Goal: Task Accomplishment & Management: Manage account settings

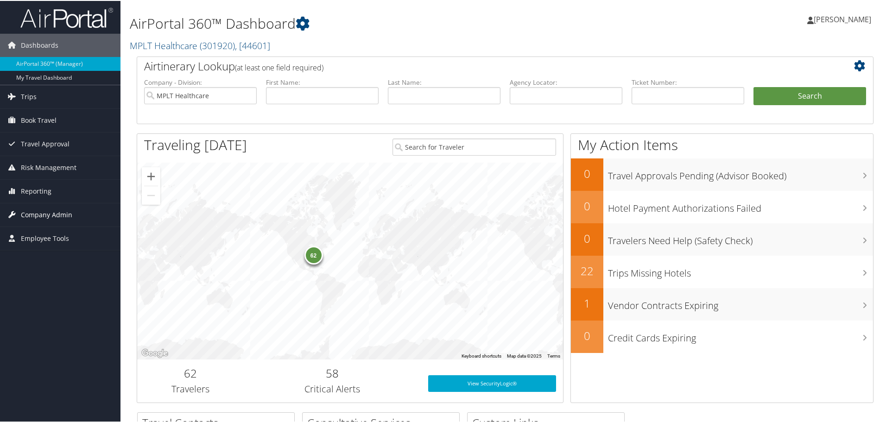
click at [36, 219] on span "Company Admin" at bounding box center [46, 214] width 51 height 23
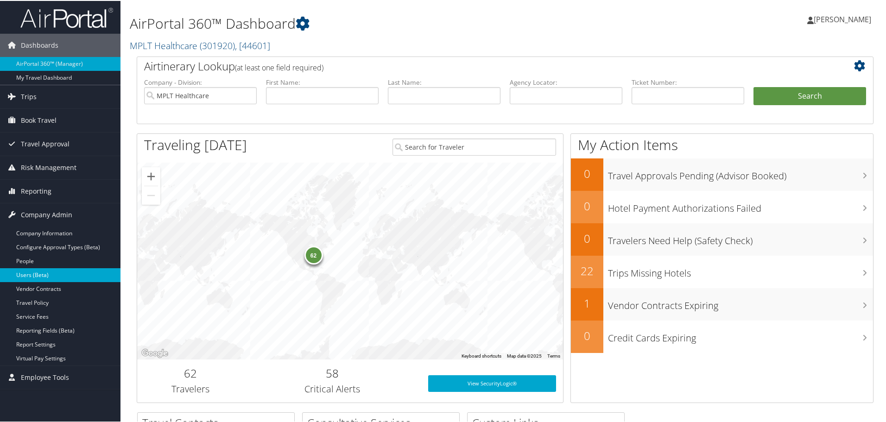
click at [46, 271] on link "Users (Beta)" at bounding box center [60, 275] width 121 height 14
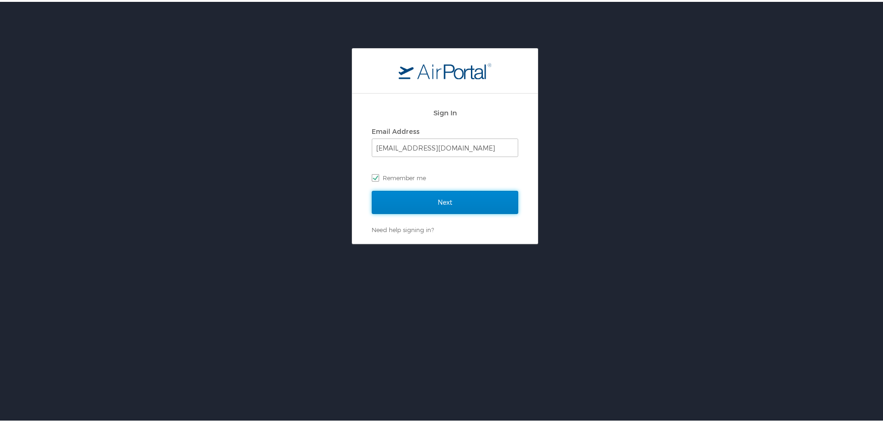
click at [403, 198] on input "Next" at bounding box center [445, 200] width 146 height 23
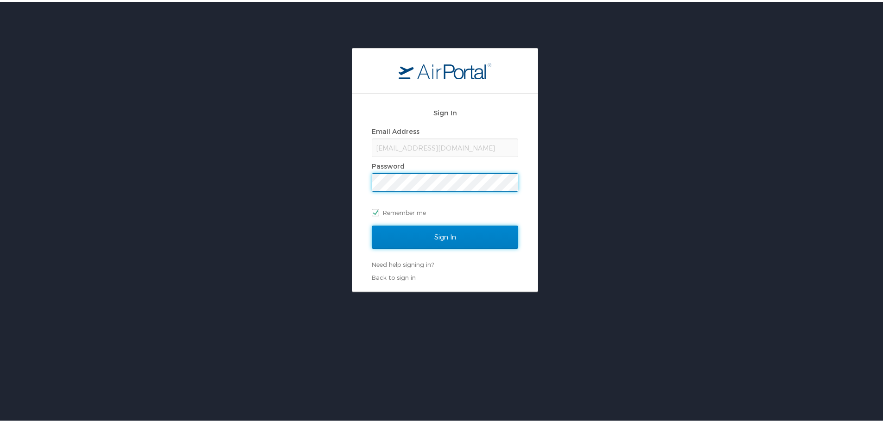
click at [435, 226] on input "Sign In" at bounding box center [445, 235] width 146 height 23
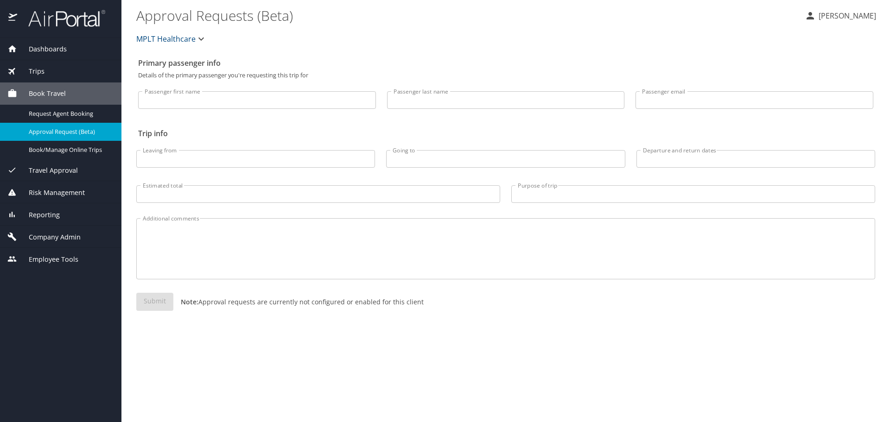
click at [55, 235] on span "Company Admin" at bounding box center [49, 237] width 64 height 10
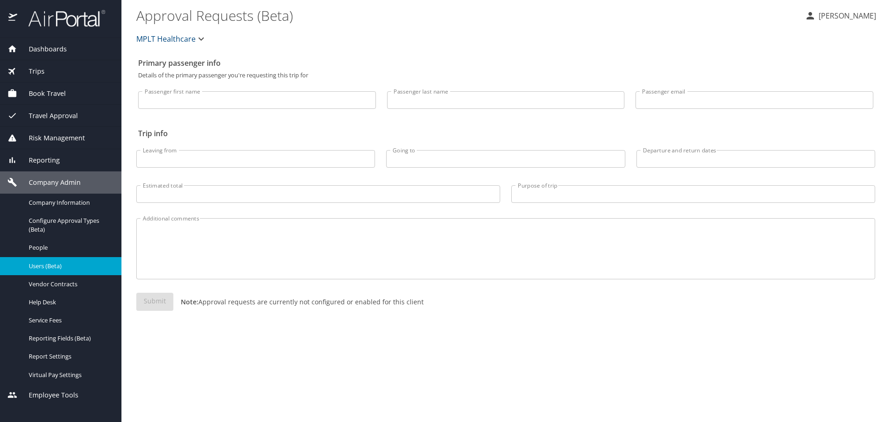
click at [50, 267] on span "Users (Beta)" at bounding box center [70, 266] width 82 height 9
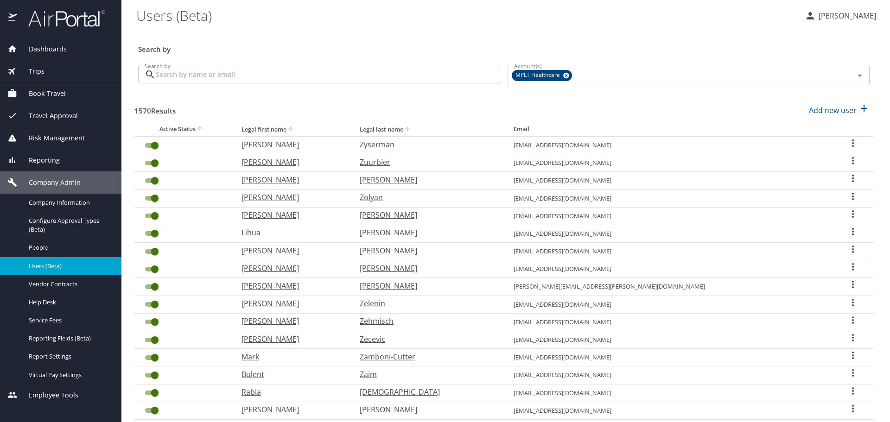
click at [231, 79] on input "Search by" at bounding box center [328, 75] width 344 height 18
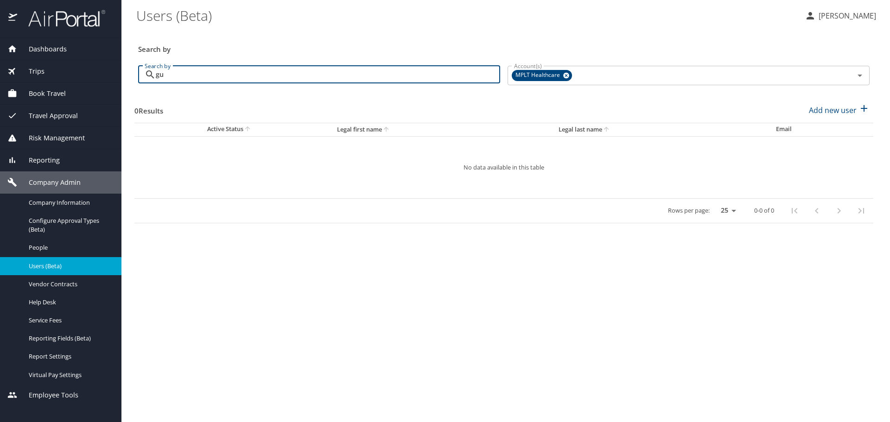
type input "g"
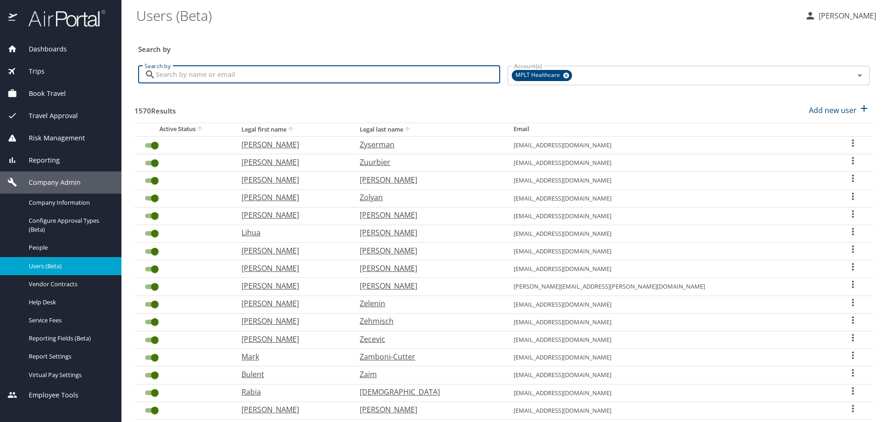
click at [230, 48] on h3 "Search by" at bounding box center [504, 46] width 732 height 16
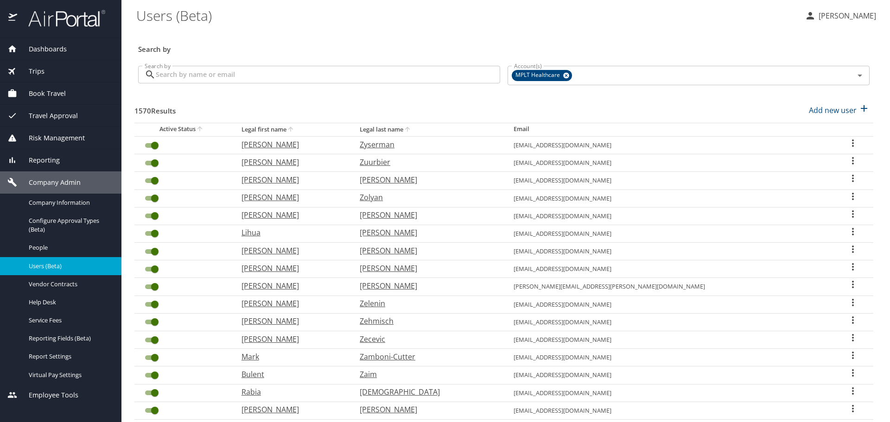
click at [207, 74] on input "Search by" at bounding box center [328, 75] width 344 height 18
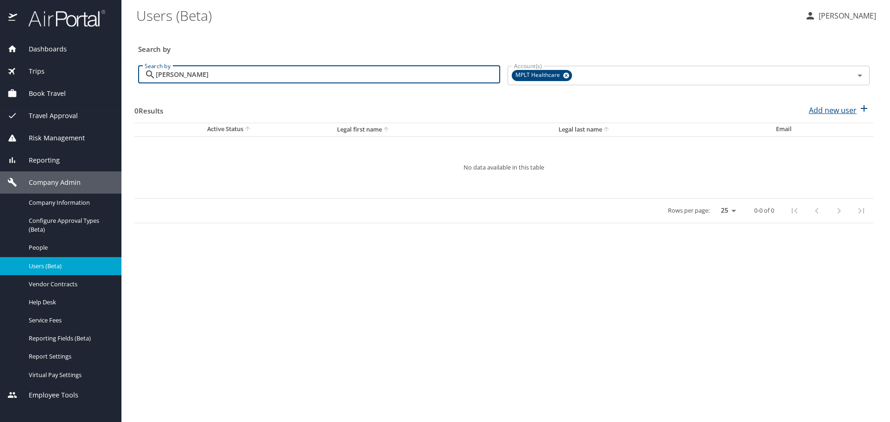
type input "[PERSON_NAME]"
click at [837, 108] on p "Add new user" at bounding box center [833, 110] width 48 height 11
select select "US"
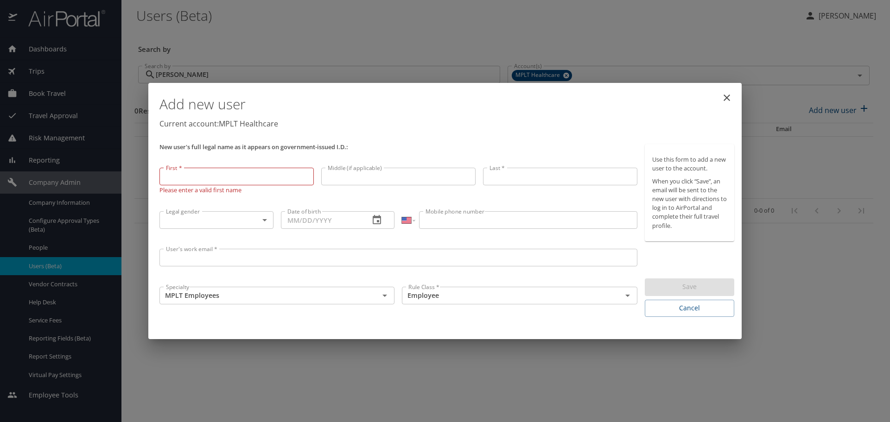
click at [198, 180] on input "First *" at bounding box center [236, 177] width 154 height 18
paste input "[PERSON_NAME]"
type input "[PERSON_NAME]"
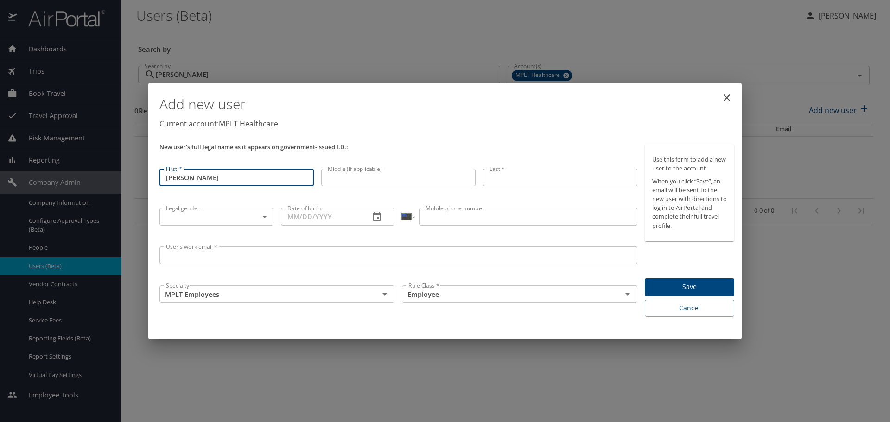
click at [496, 178] on input "Last *" at bounding box center [560, 178] width 154 height 18
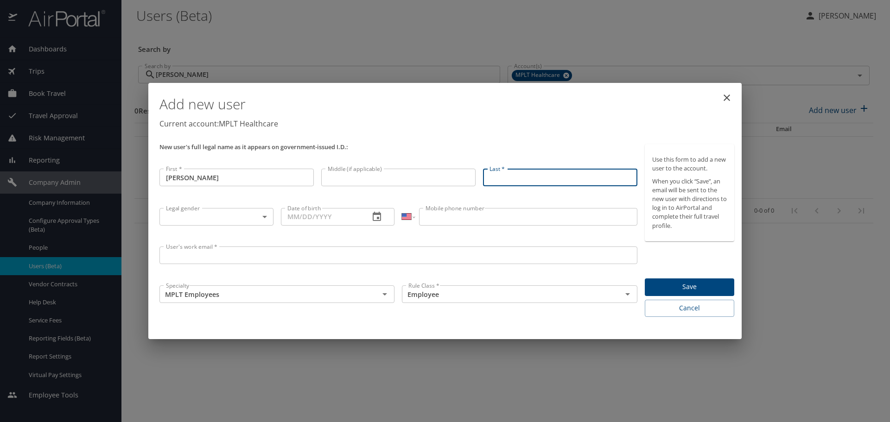
paste input "[PERSON_NAME]"
type input "[PERSON_NAME]"
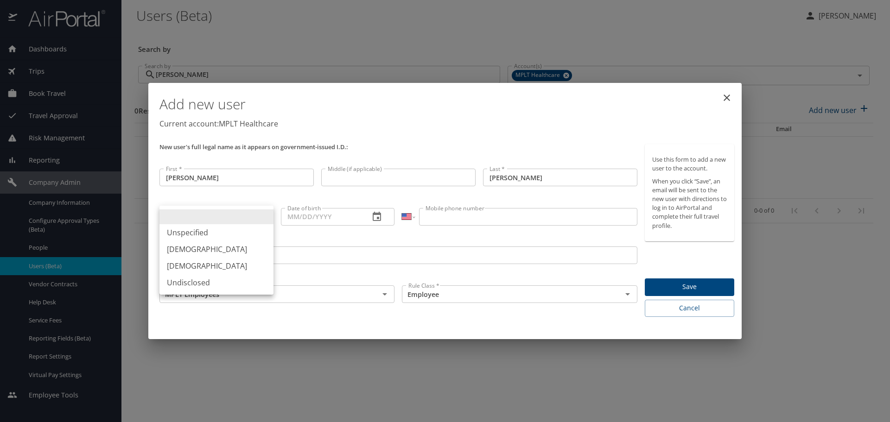
click at [250, 210] on body "Dashboards AirPortal 360™ Manager My Travel Dashboard Trips Airtinerary® Lookup…" at bounding box center [445, 211] width 890 height 422
click at [191, 264] on li "[DEMOGRAPHIC_DATA]" at bounding box center [216, 266] width 114 height 17
type input "[DEMOGRAPHIC_DATA]"
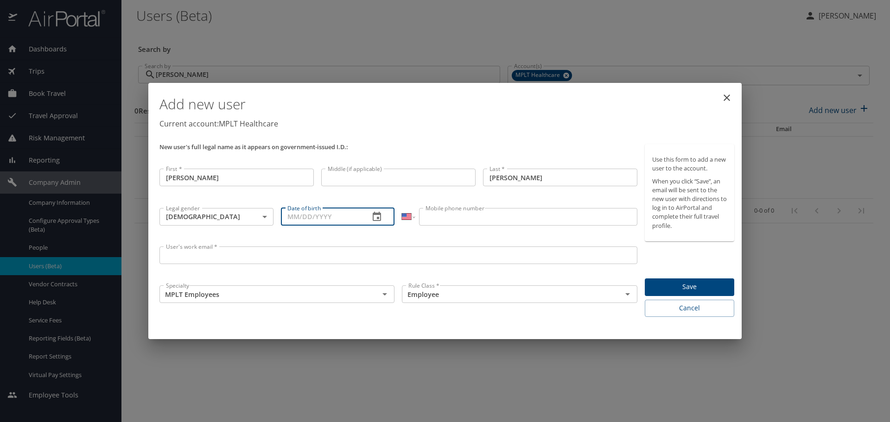
click at [335, 215] on input "Date of birth" at bounding box center [322, 217] width 82 height 18
paste input "[DATE]"
type input "[DATE]"
click at [503, 221] on input "Mobile phone number" at bounding box center [528, 217] width 218 height 18
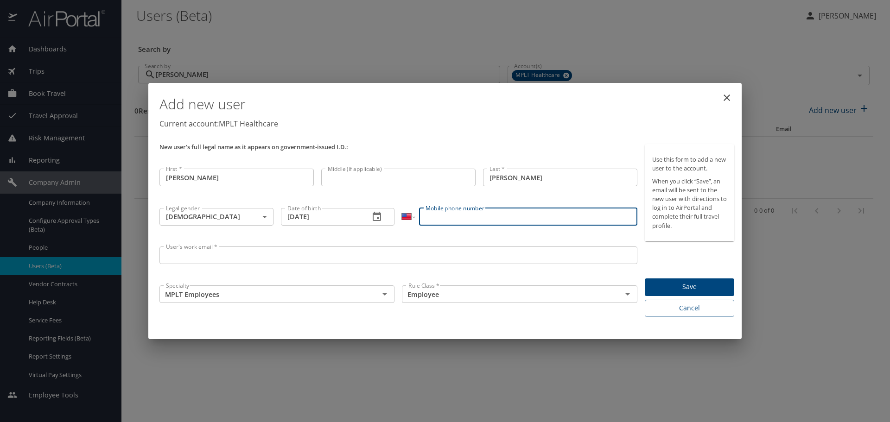
paste input "[PHONE_NUMBER]"
type input "[PHONE_NUMBER]"
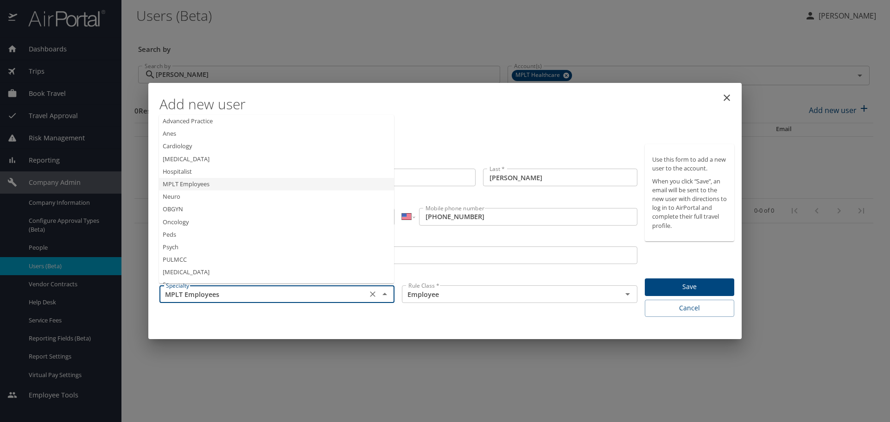
click at [277, 296] on input "MPLT Employees" at bounding box center [263, 294] width 202 height 12
type input "Advanced Practice"
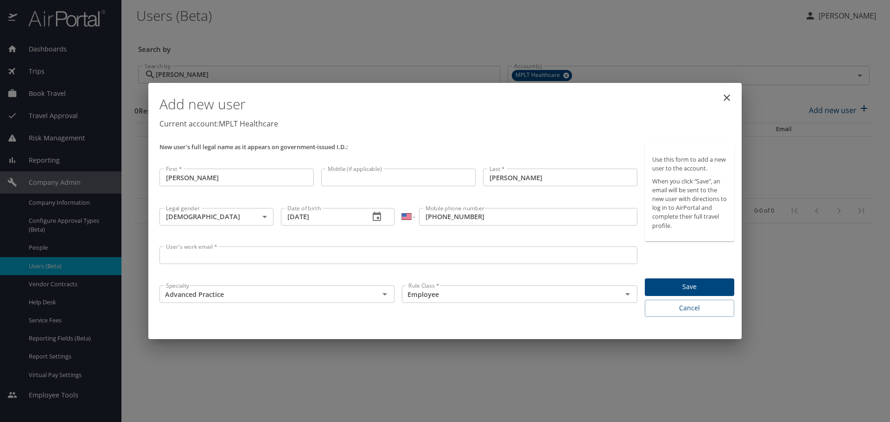
click at [361, 255] on input "User's work email *" at bounding box center [398, 256] width 478 height 18
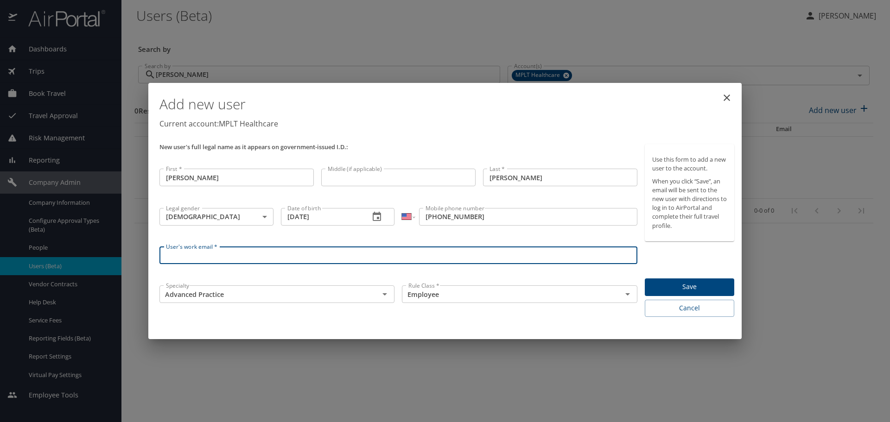
paste input "suznnp"
type input "[EMAIL_ADDRESS][DOMAIN_NAME]"
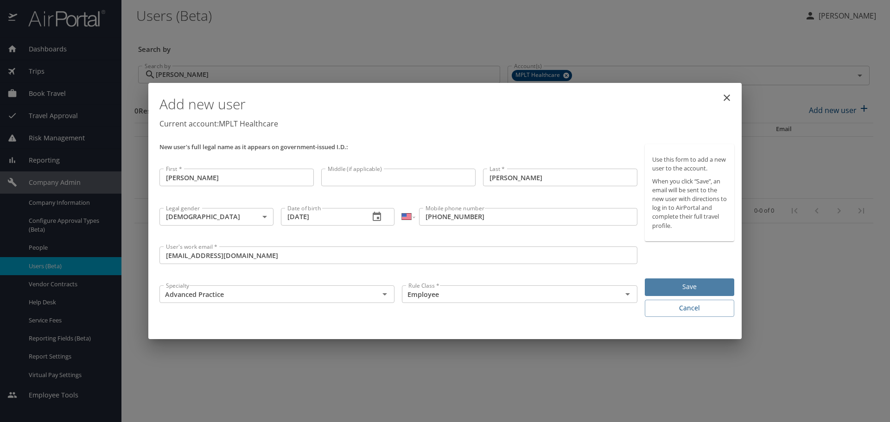
click at [662, 280] on button "Save" at bounding box center [689, 288] width 89 height 18
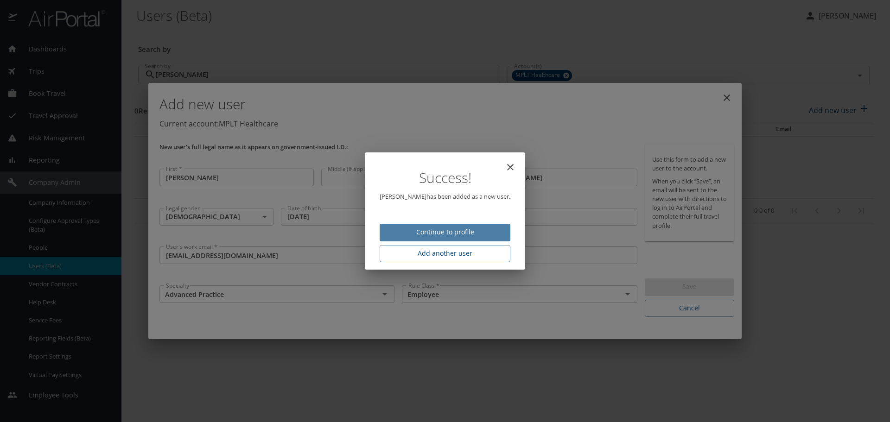
click at [411, 224] on button "Continue to profile" at bounding box center [445, 233] width 131 height 18
select select "US"
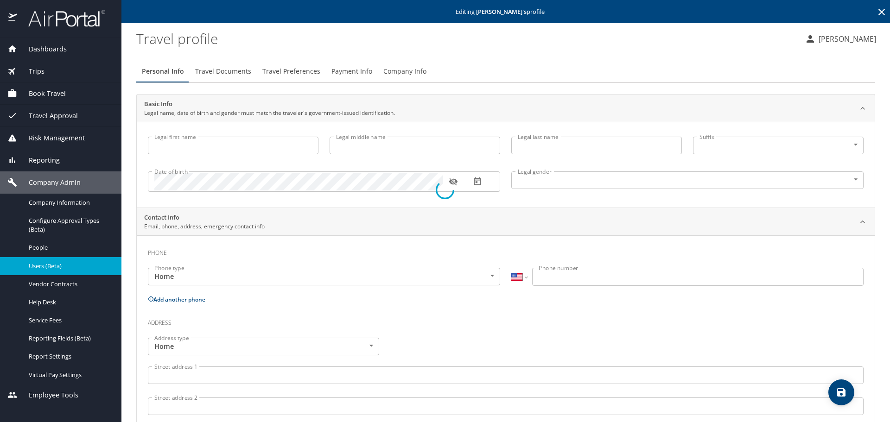
type input "[PERSON_NAME]"
type input "[DEMOGRAPHIC_DATA]"
select select "US"
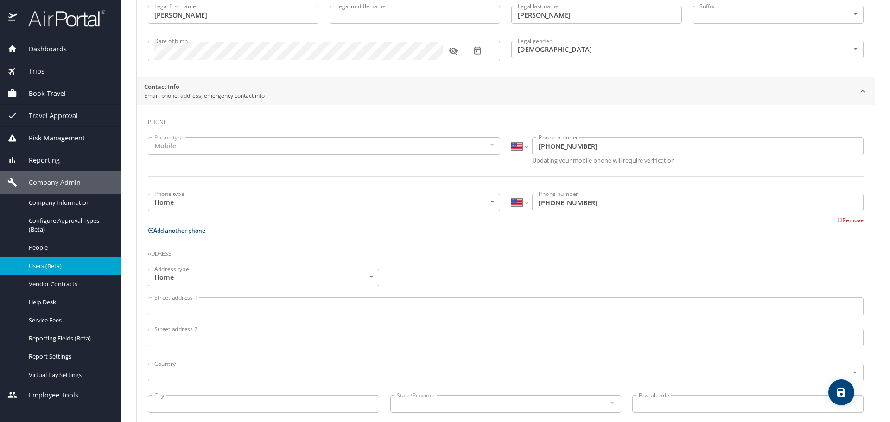
scroll to position [253, 0]
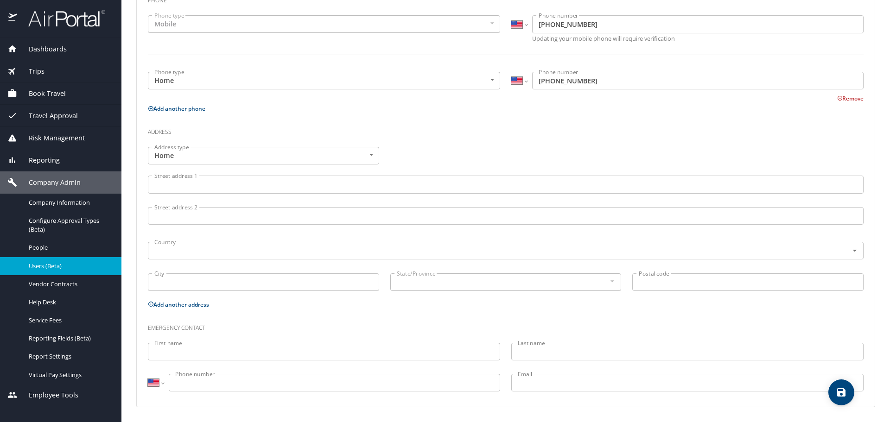
click at [214, 185] on input "Street address 1" at bounding box center [506, 185] width 716 height 18
paste input "[STREET_ADDRESS]"
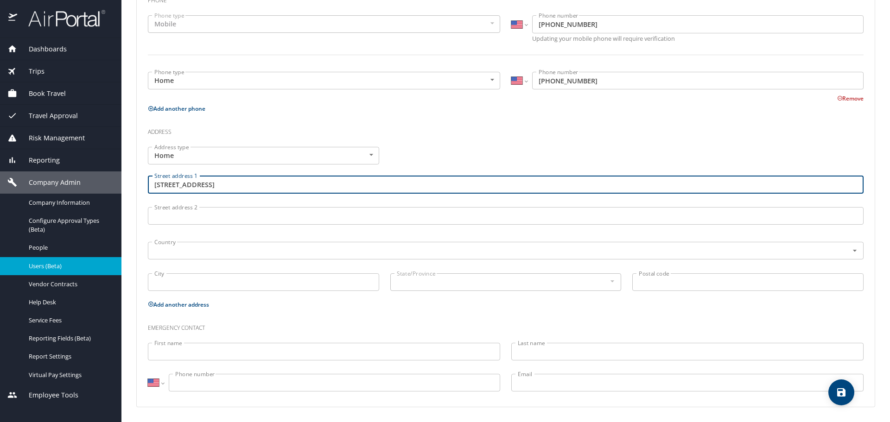
drag, startPoint x: 306, startPoint y: 185, endPoint x: 225, endPoint y: 185, distance: 80.7
click at [225, 185] on input "[STREET_ADDRESS]" at bounding box center [506, 185] width 716 height 18
type input "[STREET_ADDRESS]"
click at [204, 255] on input "text" at bounding box center [492, 251] width 683 height 12
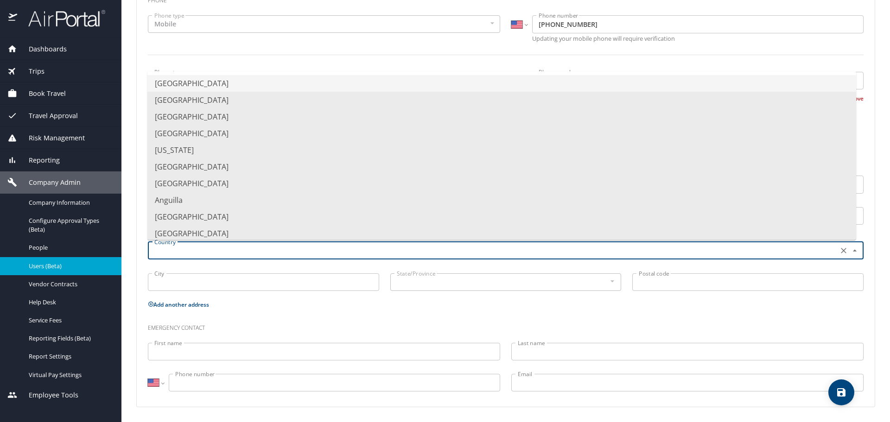
paste input ", [GEOGRAPHIC_DATA]"
type input ", [GEOGRAPHIC_DATA]"
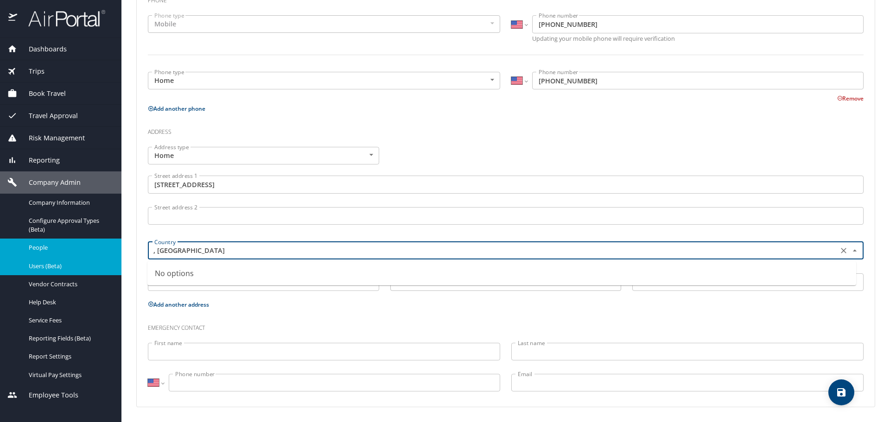
drag, startPoint x: 251, startPoint y: 251, endPoint x: 113, endPoint y: 249, distance: 138.2
click at [119, 249] on div "Dashboards AirPortal 360™ Manager My Travel Dashboard Trips Airtinerary® Lookup…" at bounding box center [445, 211] width 890 height 422
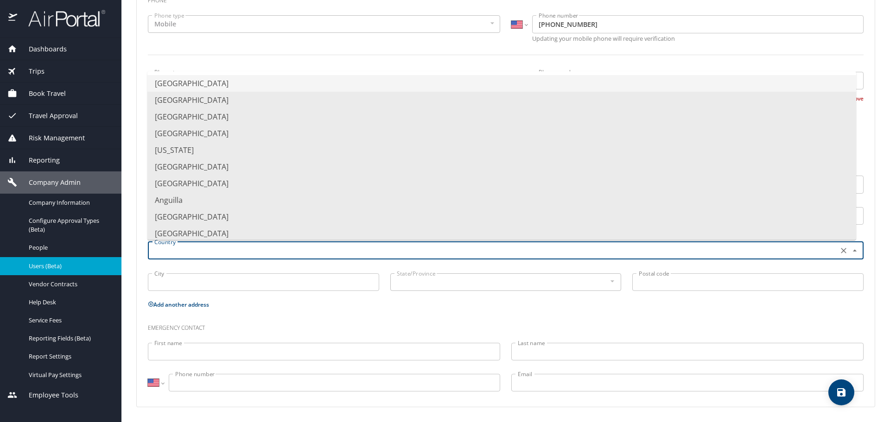
click at [201, 82] on li "[GEOGRAPHIC_DATA]" at bounding box center [501, 83] width 709 height 17
type input "[GEOGRAPHIC_DATA]"
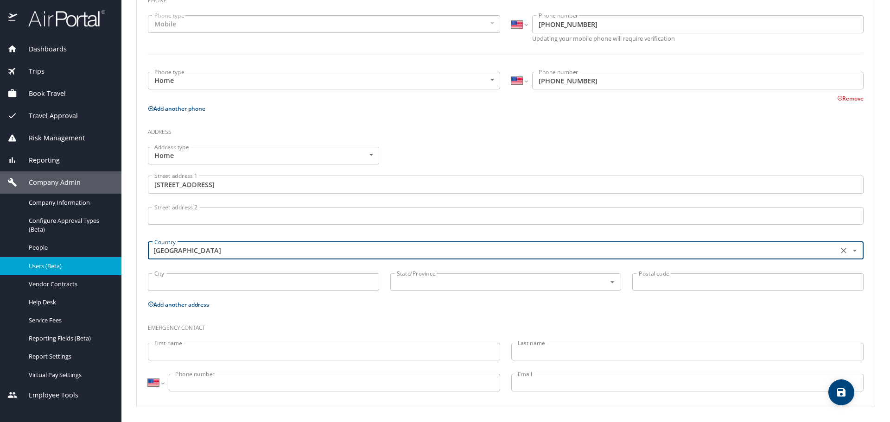
click at [190, 281] on input "City" at bounding box center [263, 283] width 231 height 18
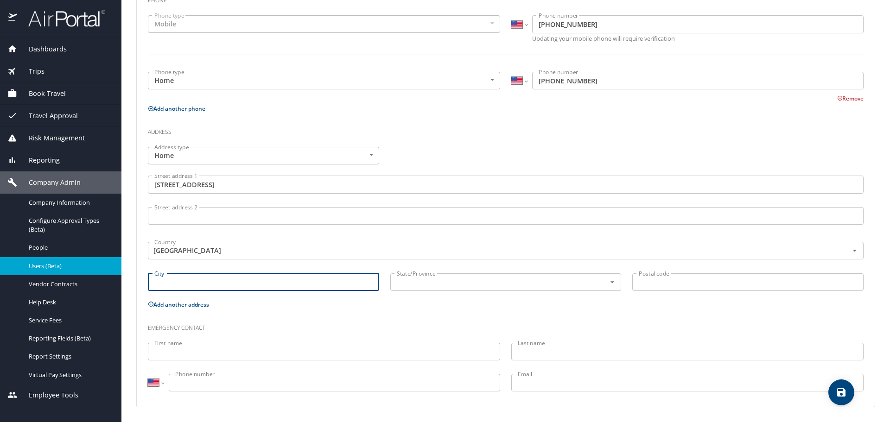
paste input ", [GEOGRAPHIC_DATA]"
type input ", [GEOGRAPHIC_DATA]"
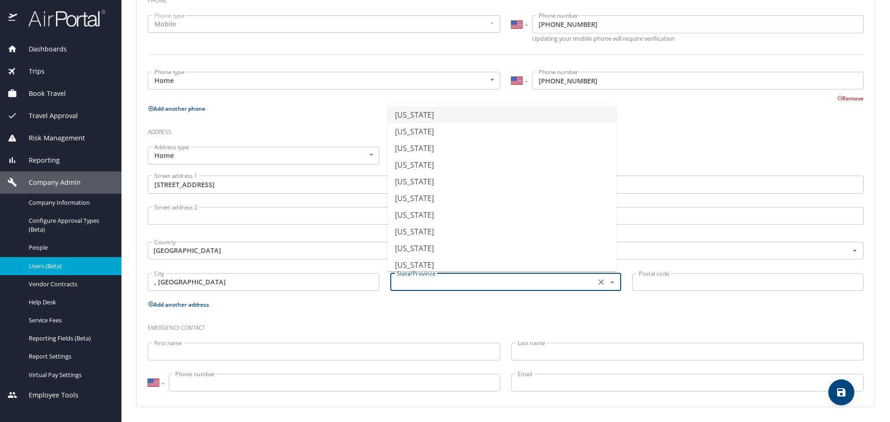
click at [415, 287] on input "text" at bounding box center [492, 282] width 198 height 12
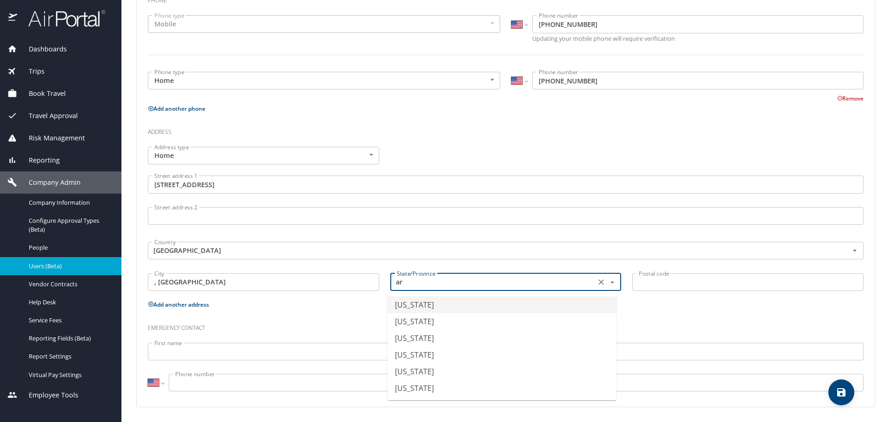
click at [415, 299] on li "[US_STATE]" at bounding box center [502, 305] width 229 height 17
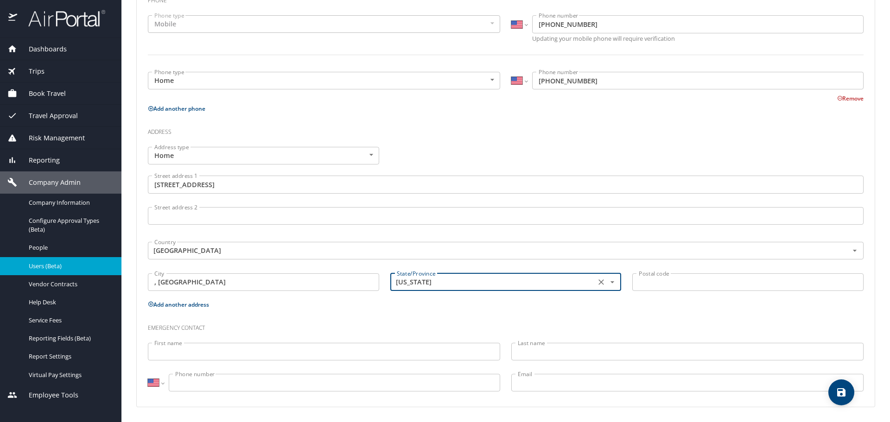
type input "[US_STATE]"
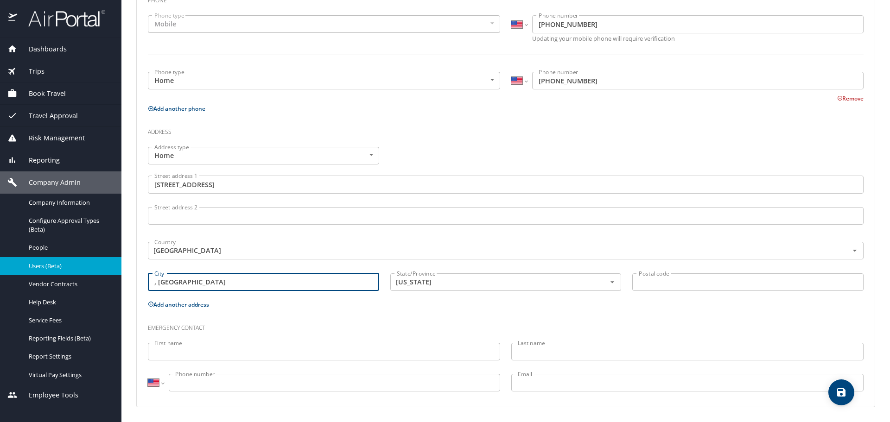
drag, startPoint x: 236, startPoint y: 282, endPoint x: 206, endPoint y: 282, distance: 30.1
click at [206, 282] on input ", [GEOGRAPHIC_DATA]" at bounding box center [263, 283] width 231 height 18
type input ", [GEOGRAPHIC_DATA], [GEOGRAPHIC_DATA],"
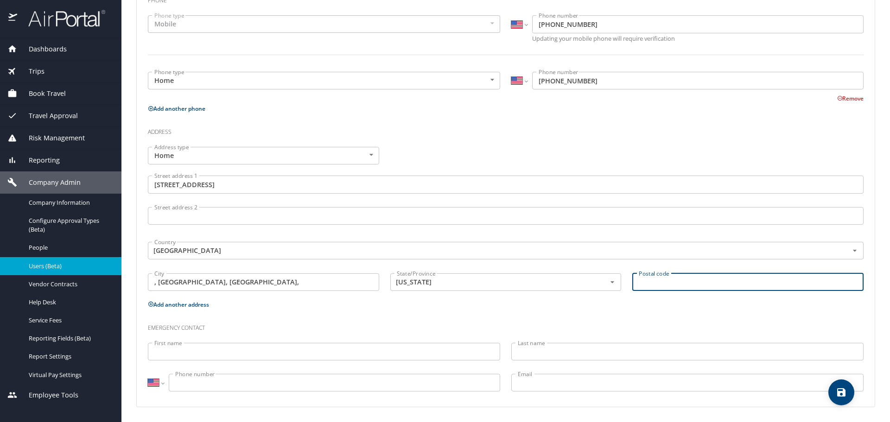
click at [739, 282] on input "Postal code" at bounding box center [747, 283] width 231 height 18
paste input "85254"
type input "85254"
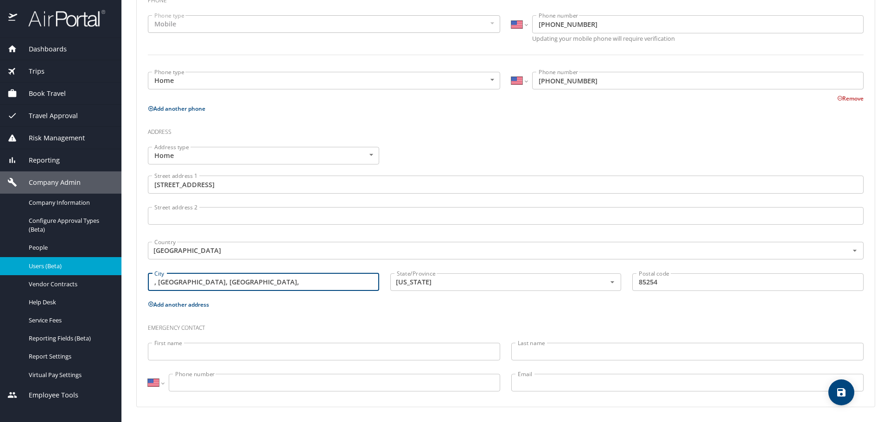
click at [240, 285] on input ", [GEOGRAPHIC_DATA], [GEOGRAPHIC_DATA]," at bounding box center [263, 283] width 231 height 18
click at [159, 282] on input ", Scottsdale" at bounding box center [263, 283] width 231 height 18
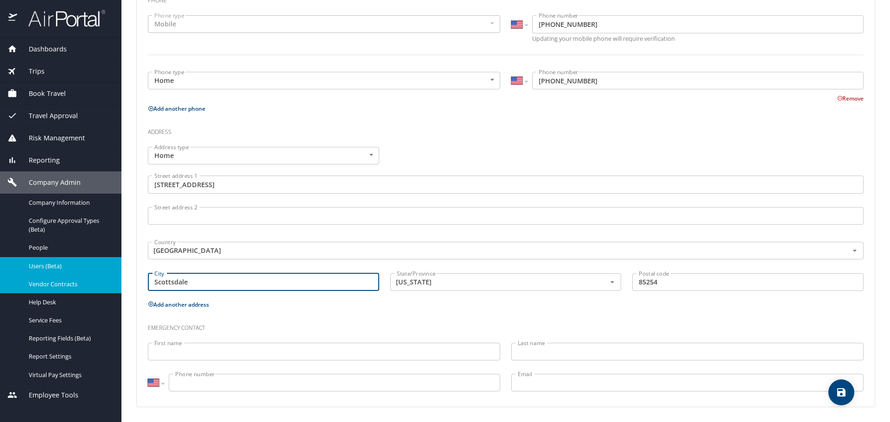
type input "Scottsdale"
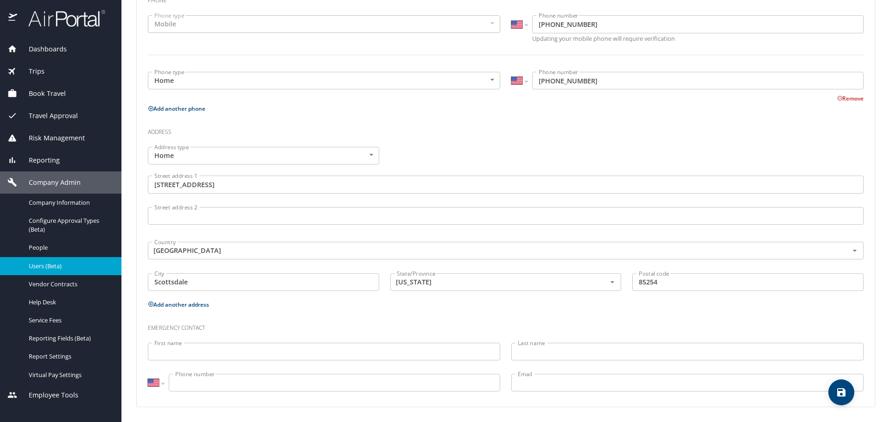
click at [179, 353] on input "First name" at bounding box center [324, 352] width 352 height 18
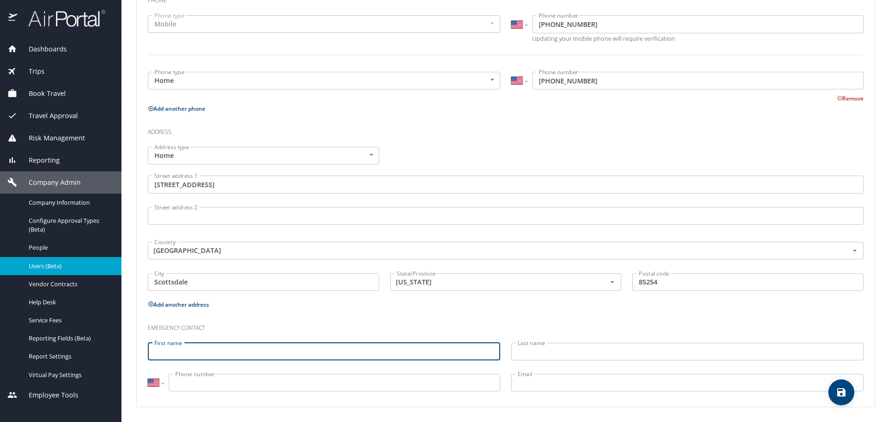
paste input "[DEMOGRAPHIC_DATA][PERSON_NAME]"
drag, startPoint x: 185, startPoint y: 352, endPoint x: 271, endPoint y: 348, distance: 85.9
click at [271, 348] on input "[DEMOGRAPHIC_DATA][PERSON_NAME]" at bounding box center [324, 352] width 352 height 18
type input "[DEMOGRAPHIC_DATA]"
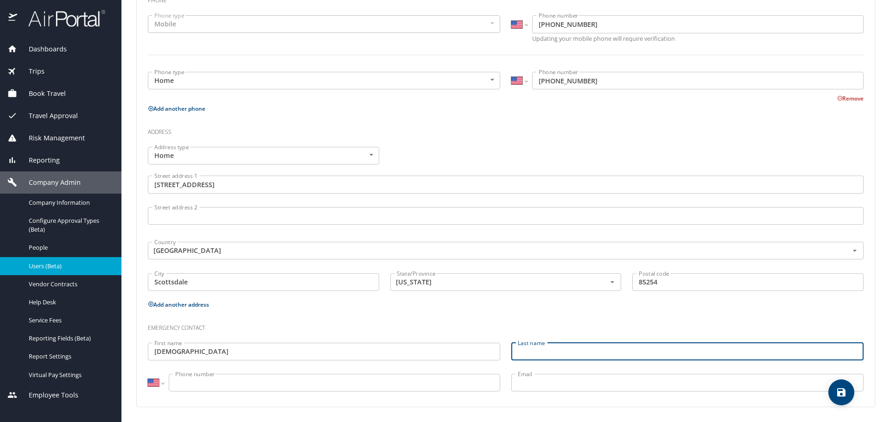
click at [558, 351] on input "Last name" at bounding box center [687, 352] width 352 height 18
paste input "[PERSON_NAME]"
type input "[PERSON_NAME]"
click at [260, 377] on input "Phone number" at bounding box center [334, 383] width 331 height 18
paste input "[PHONE_NUMBER]"
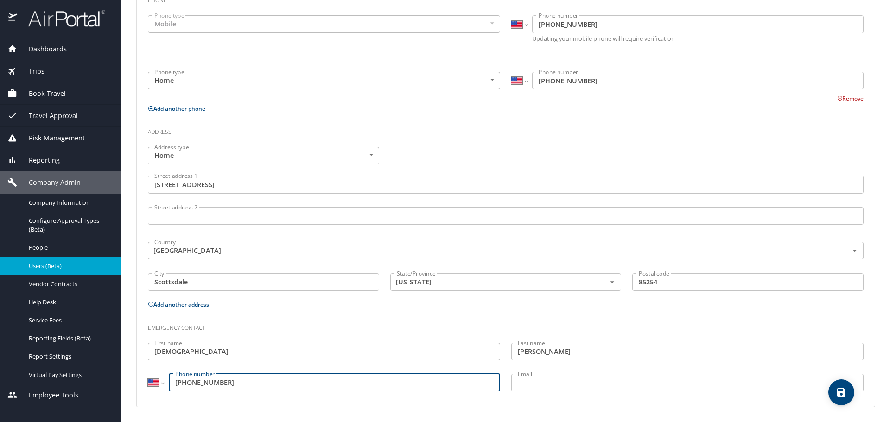
type input "[PHONE_NUMBER]"
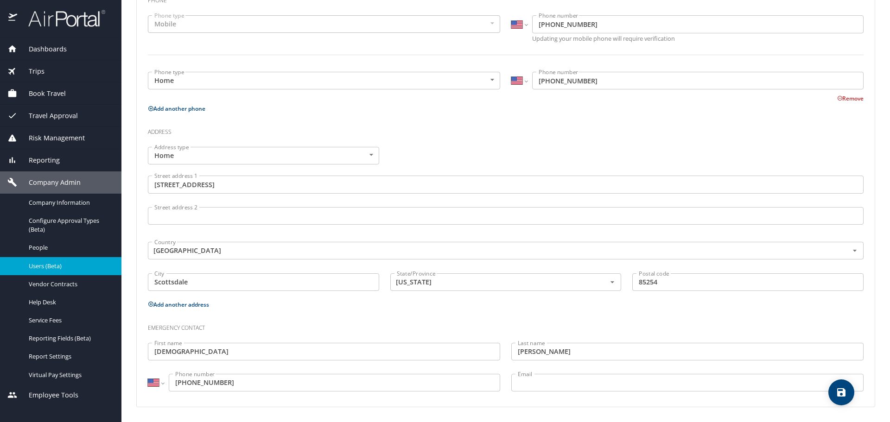
click at [537, 369] on div "Email Email" at bounding box center [687, 384] width 363 height 31
click at [539, 380] on input "Email" at bounding box center [687, 383] width 352 height 18
click at [843, 391] on icon "save" at bounding box center [841, 393] width 8 height 8
select select "US"
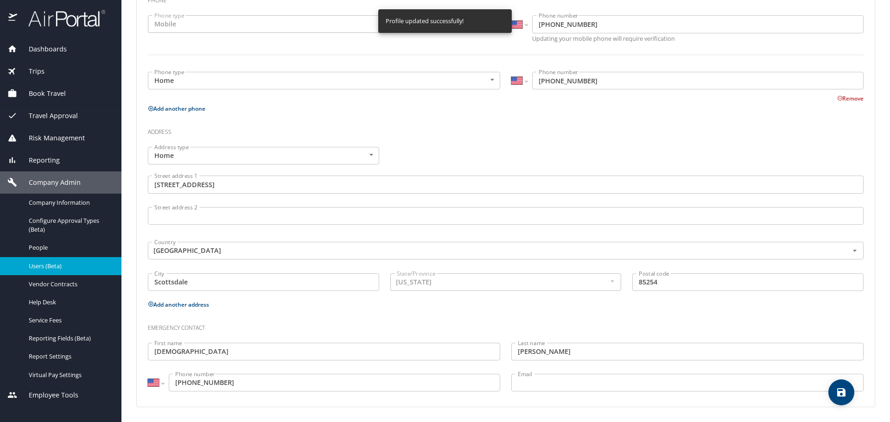
select select "US"
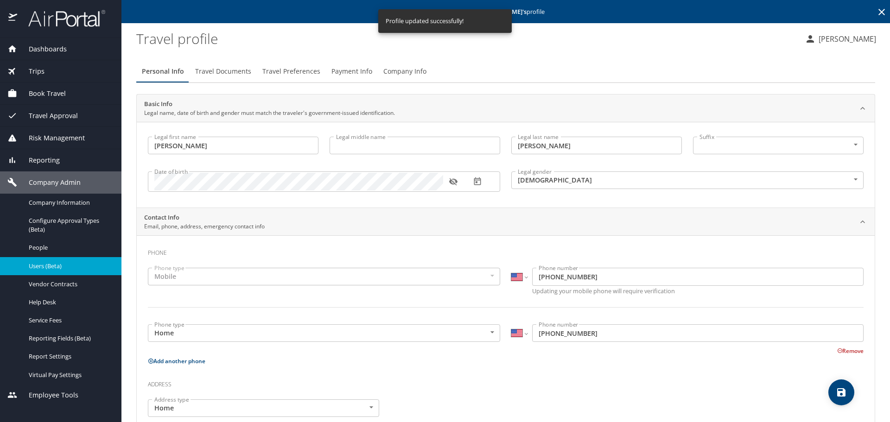
click at [230, 76] on span "Travel Documents" at bounding box center [223, 72] width 56 height 12
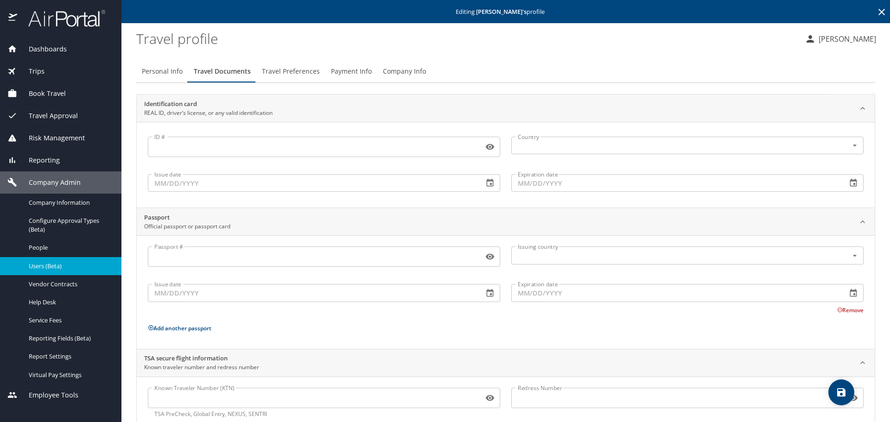
scroll to position [25, 0]
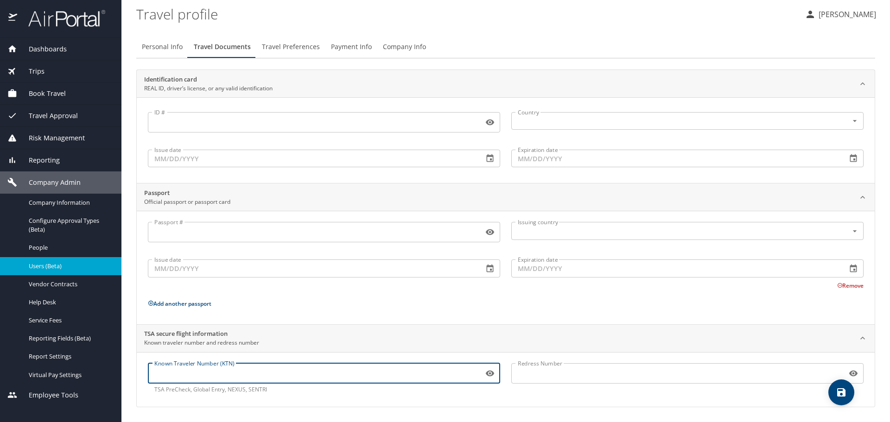
click at [233, 375] on input "Known Traveler Number (KTN)" at bounding box center [314, 374] width 332 height 18
paste input "TT11KJ93S"
type input "TT11KJ93S"
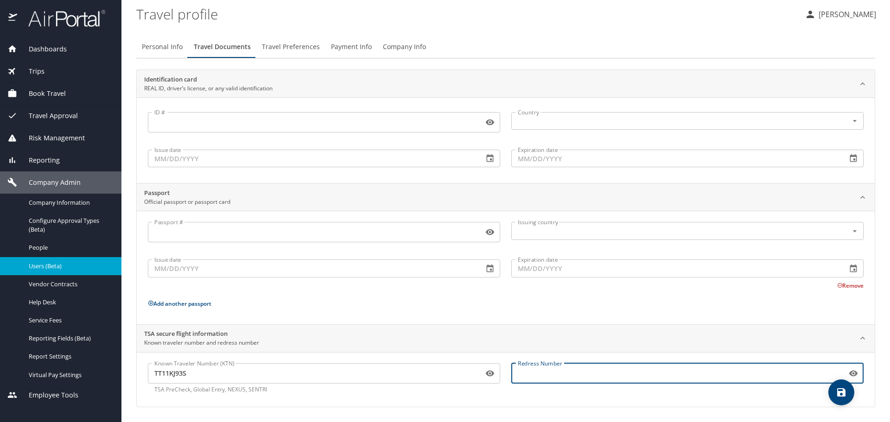
click at [551, 369] on input "Redress Number" at bounding box center [677, 374] width 332 height 18
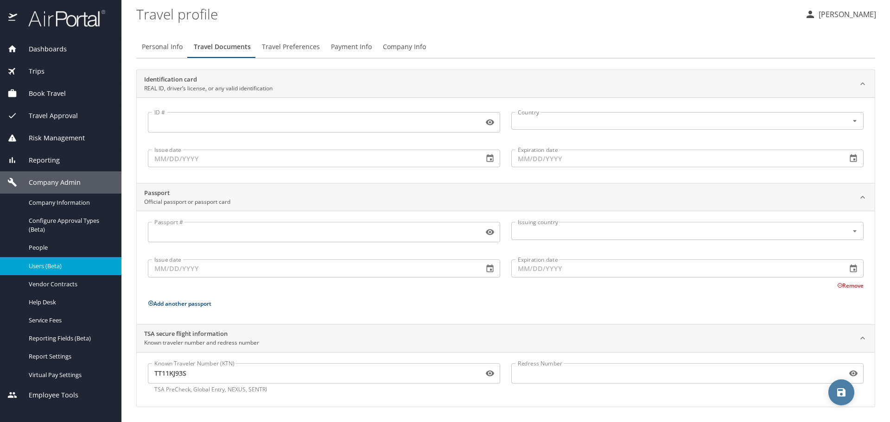
click at [841, 390] on icon "save" at bounding box center [841, 392] width 11 height 11
click at [837, 390] on icon "save" at bounding box center [841, 392] width 11 height 11
click at [286, 47] on span "Travel Preferences" at bounding box center [291, 47] width 58 height 12
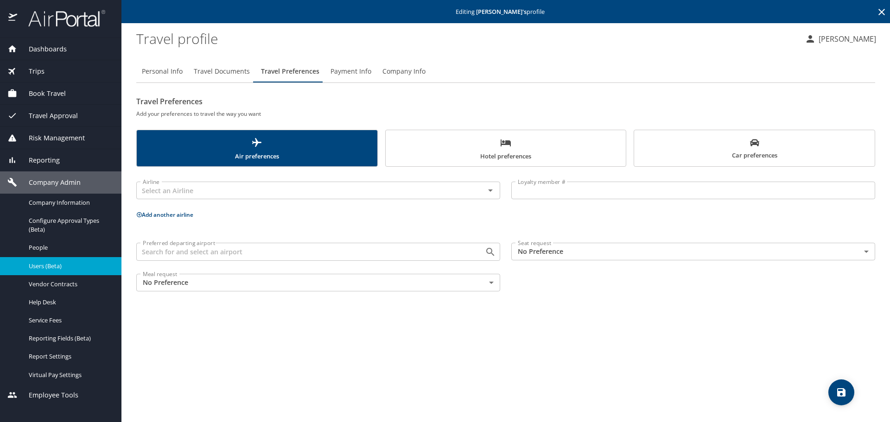
scroll to position [0, 0]
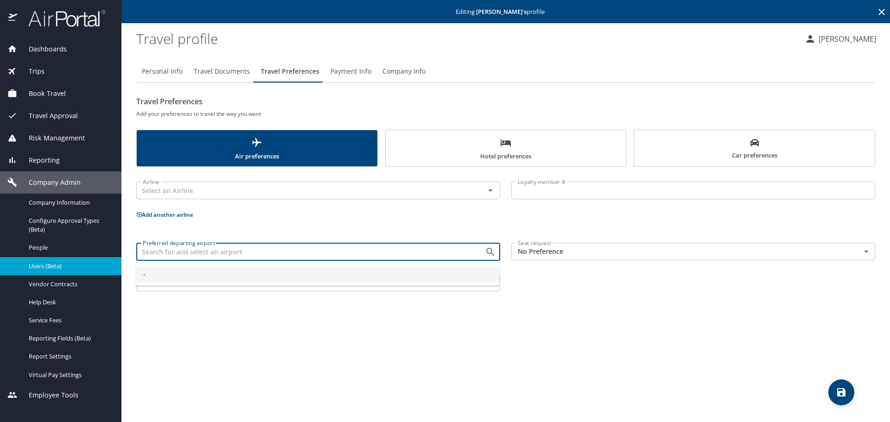
click at [204, 254] on input "Preferred departing airport" at bounding box center [304, 252] width 331 height 12
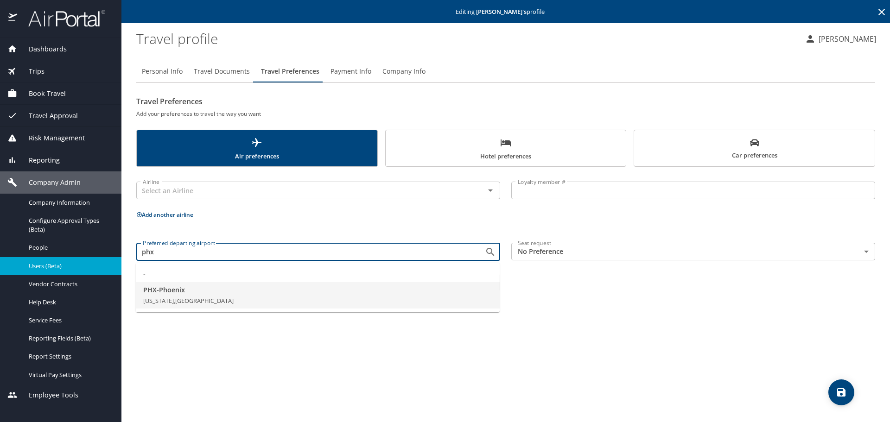
click at [189, 291] on span "PHX - [GEOGRAPHIC_DATA]" at bounding box center [317, 290] width 349 height 10
type input "PHX - [GEOGRAPHIC_DATA]"
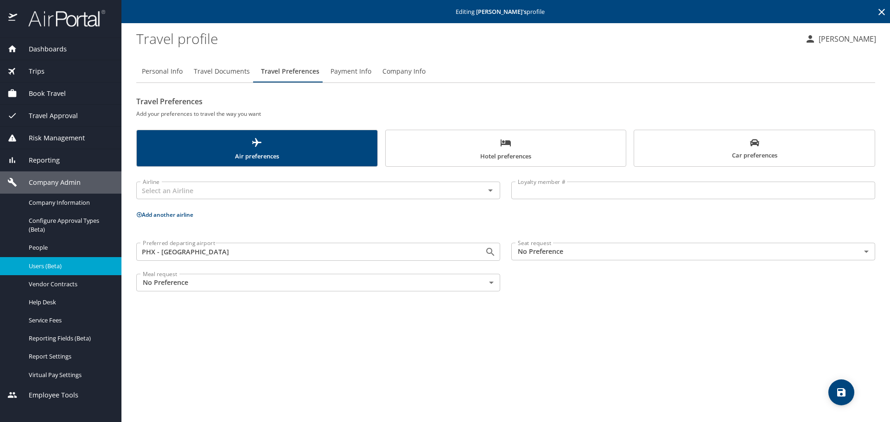
click at [567, 240] on div "Seat request No Preference NotApplicable Seat request" at bounding box center [693, 252] width 375 height 31
click at [565, 248] on body "Dashboards AirPortal 360™ Manager My Travel Dashboard Trips Airtinerary® Lookup…" at bounding box center [445, 211] width 890 height 422
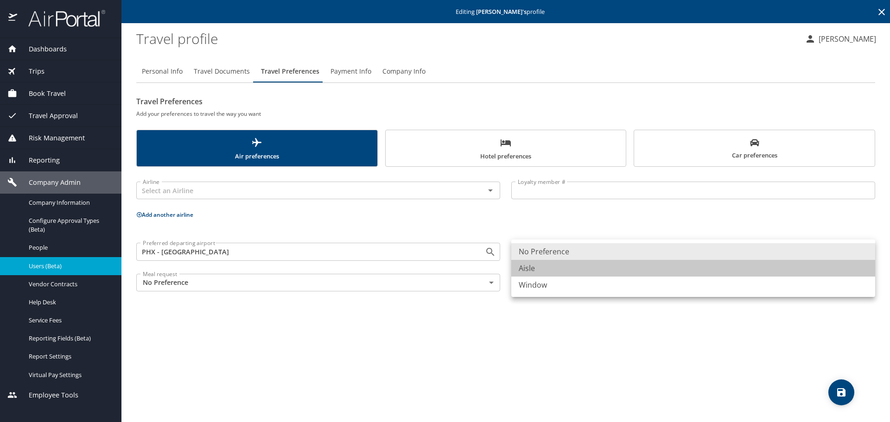
click at [539, 274] on li "Aisle" at bounding box center [693, 268] width 364 height 17
type input "Aisle"
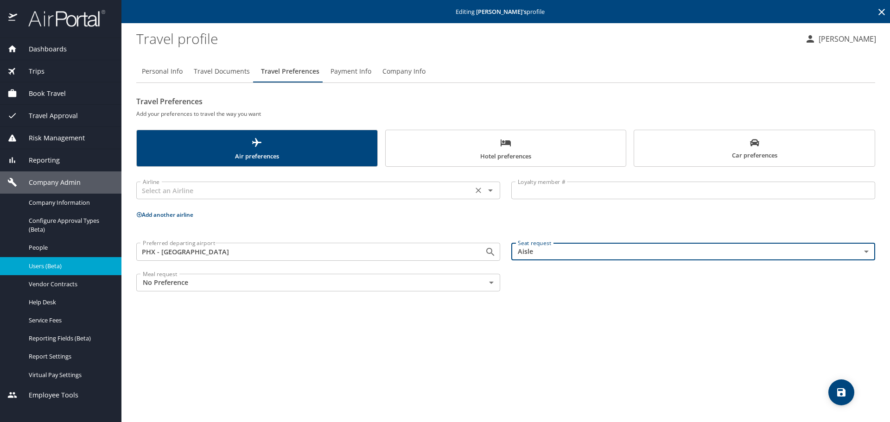
click at [195, 188] on input "text" at bounding box center [304, 191] width 331 height 12
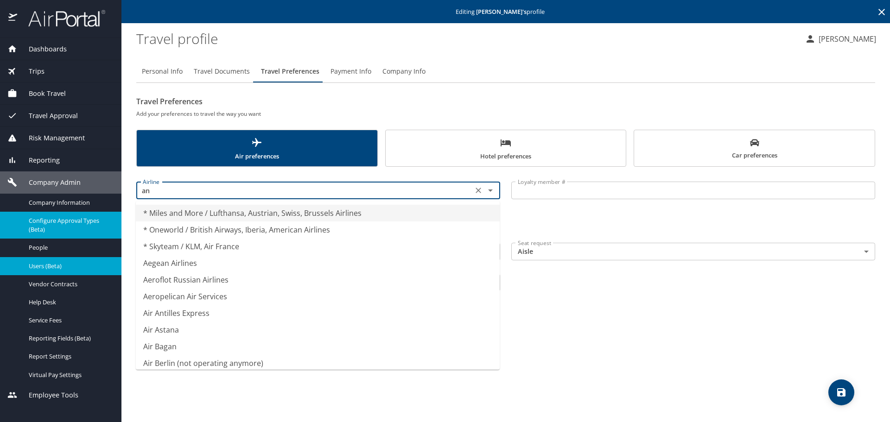
type input "a"
type input "m"
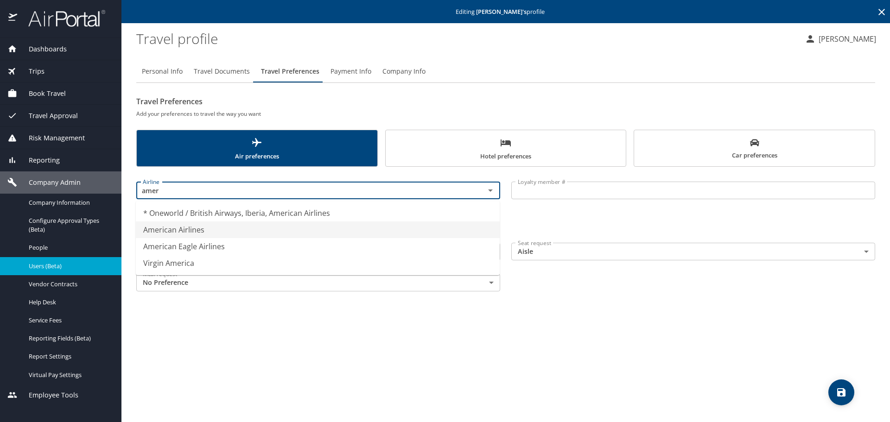
click at [171, 234] on li "American Airlines" at bounding box center [318, 230] width 364 height 17
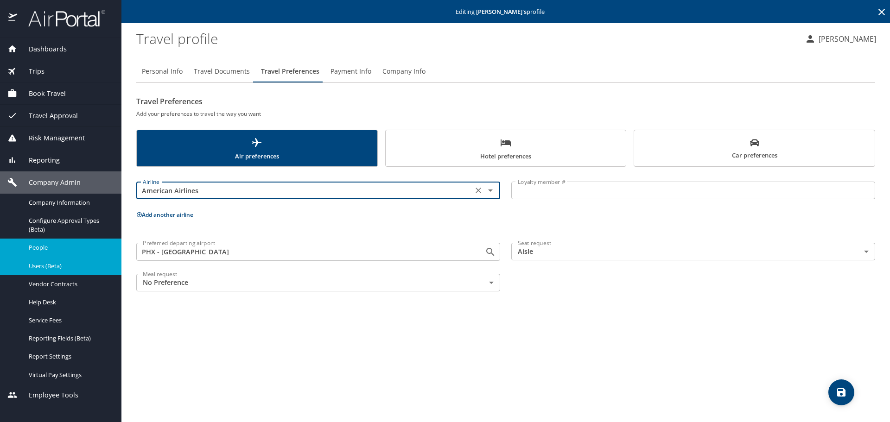
type input "American Airlines"
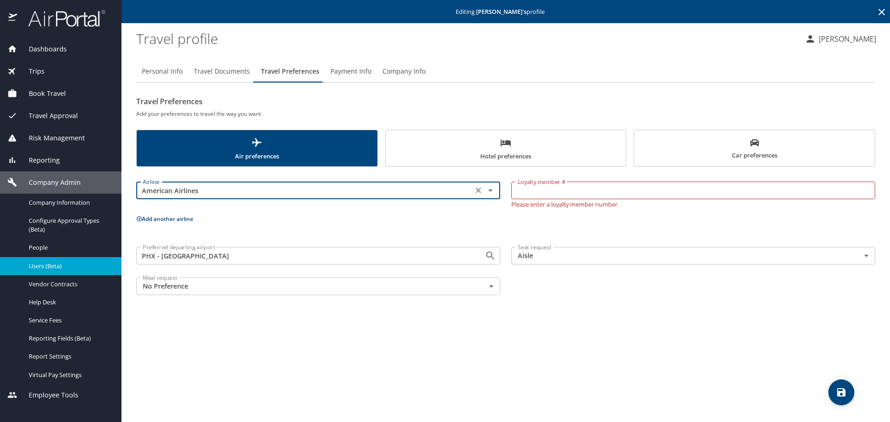
click at [542, 190] on input "Loyalty member #" at bounding box center [693, 191] width 364 height 18
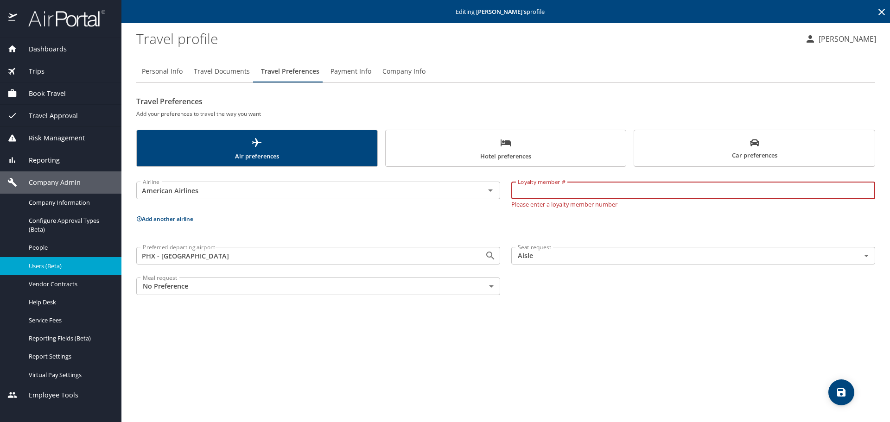
paste input "85BK8A4"
type input "85BK8A4"
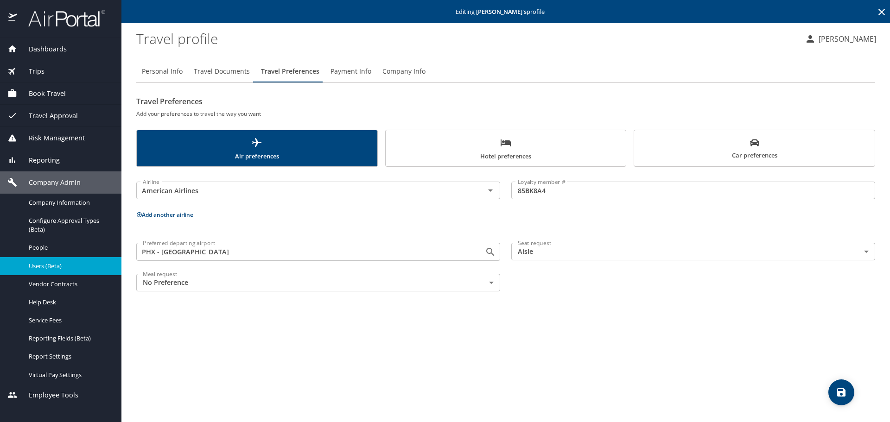
click at [339, 209] on div "Airline American Airlines Airline" at bounding box center [318, 190] width 375 height 37
click at [171, 211] on button "Add another airline" at bounding box center [164, 215] width 57 height 8
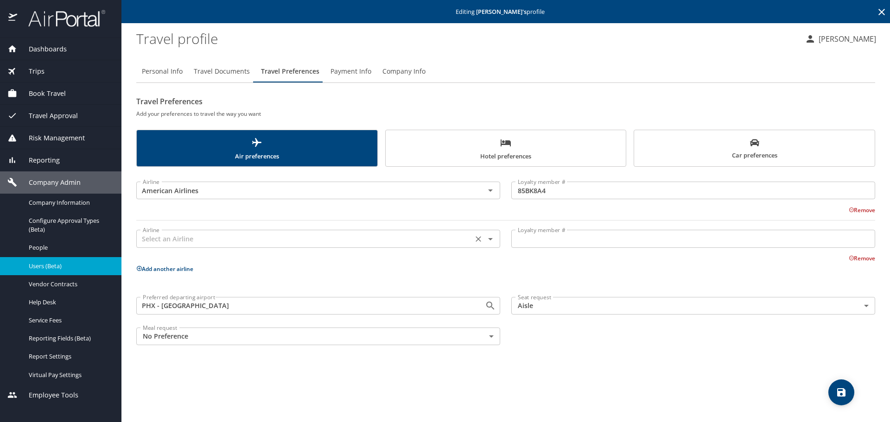
click at [195, 240] on input "text" at bounding box center [304, 239] width 331 height 12
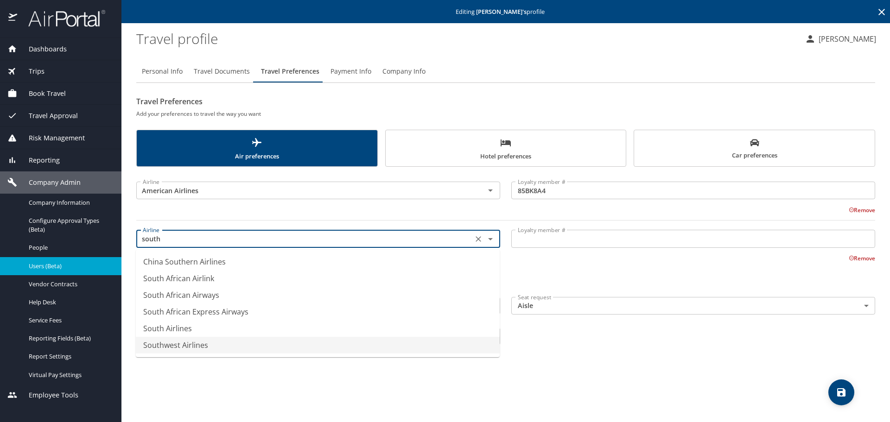
click at [171, 344] on li "Southwest Airlines" at bounding box center [318, 345] width 364 height 17
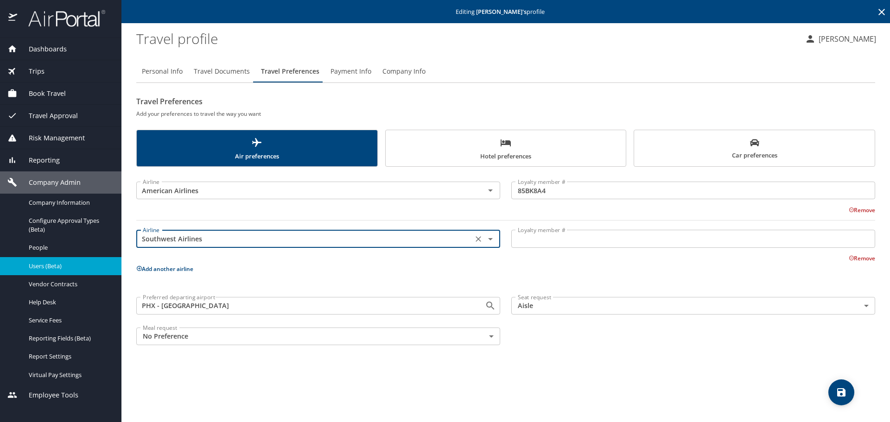
type input "Southwest Airlines"
click at [584, 242] on input "Loyalty member #" at bounding box center [693, 239] width 364 height 18
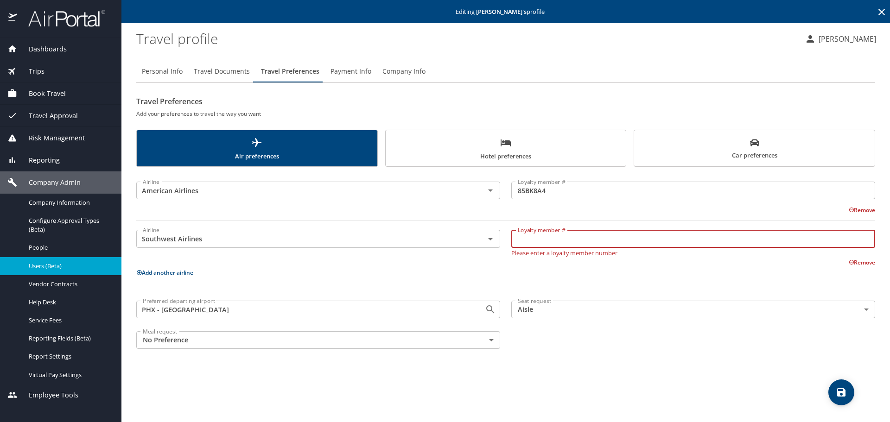
paste input "20337703934"
type input "20337703934"
click at [435, 255] on div "Airline Southwest Airlines Airline Loyalty member # 20337703934 Loyalty member …" at bounding box center [506, 244] width 750 height 46
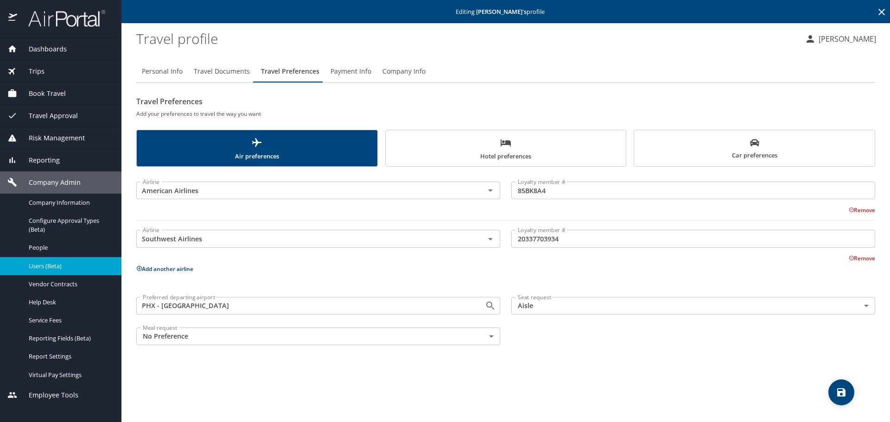
click at [168, 271] on button "Add another airline" at bounding box center [164, 269] width 57 height 8
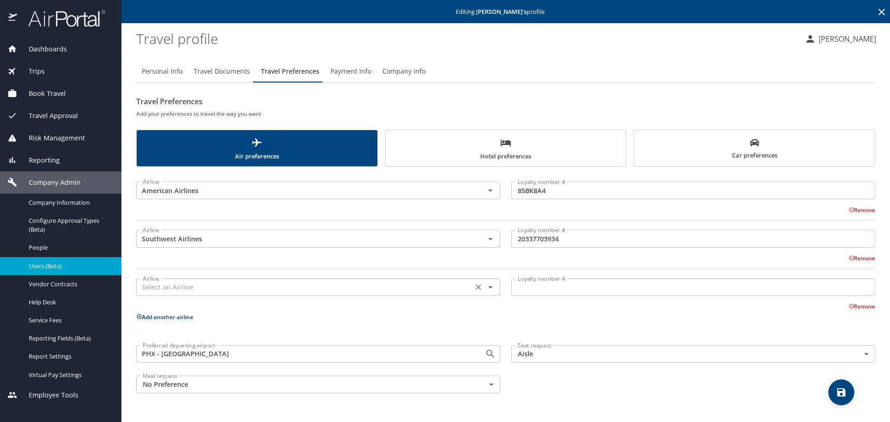
click at [158, 289] on input "text" at bounding box center [304, 287] width 331 height 12
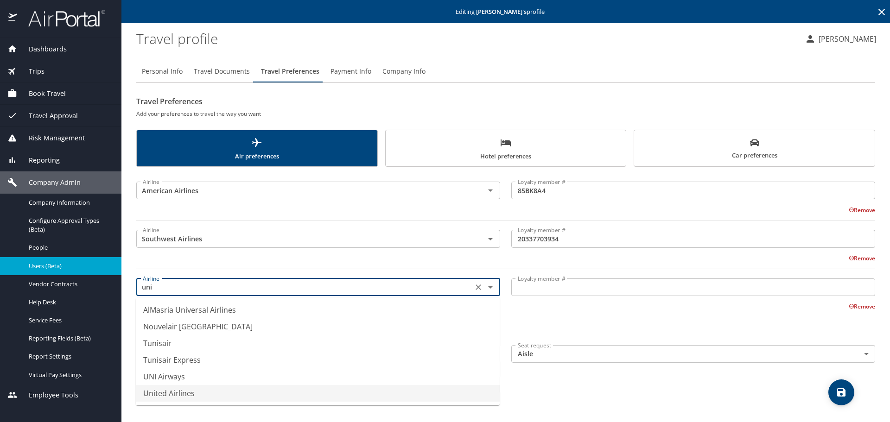
click at [165, 389] on li "United Airlines" at bounding box center [318, 393] width 364 height 17
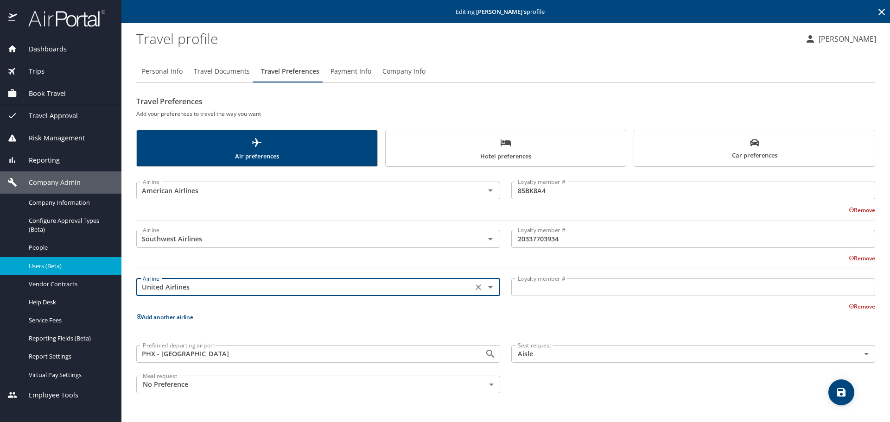
type input "United Airlines"
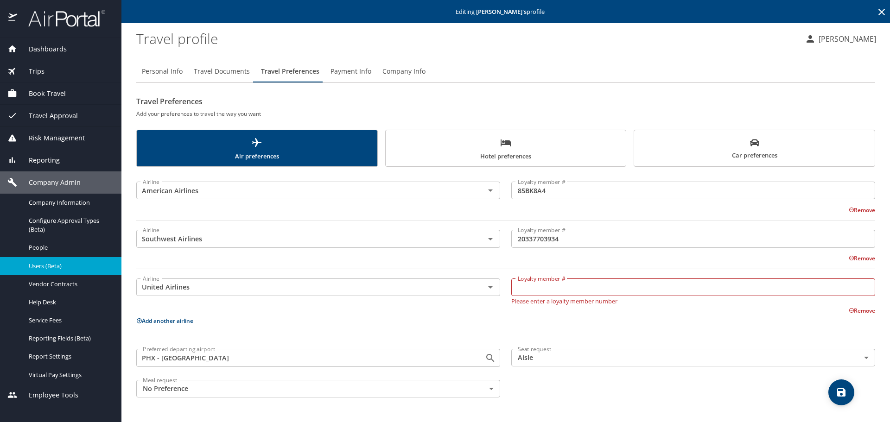
click at [596, 254] on div "Remove" at bounding box center [500, 257] width 750 height 11
click at [561, 289] on input "Loyalty member #" at bounding box center [693, 288] width 364 height 18
paste input "85BK8A4"
type input "85BK8A4"
click at [355, 307] on div "Remove" at bounding box center [500, 305] width 750 height 11
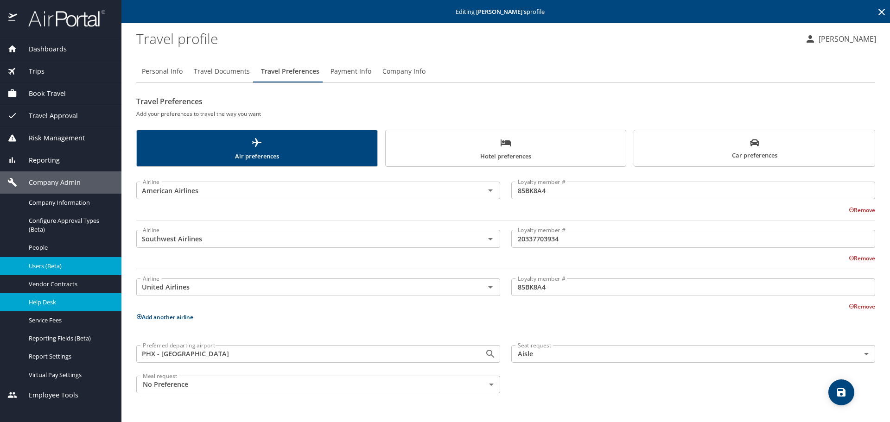
drag, startPoint x: 166, startPoint y: 316, endPoint x: 117, endPoint y: 293, distance: 54.3
click at [166, 316] on button "Add another airline" at bounding box center [164, 317] width 57 height 8
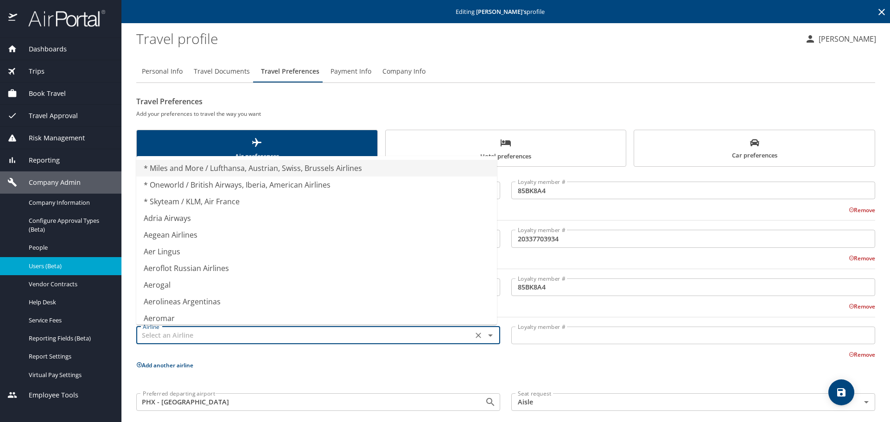
click at [200, 335] on input "text" at bounding box center [304, 336] width 331 height 12
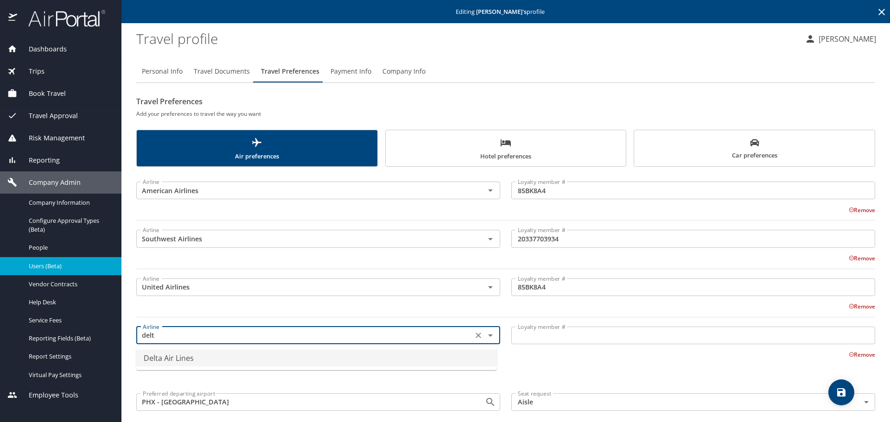
click at [187, 356] on li "Delta Air Lines" at bounding box center [316, 358] width 361 height 17
type input "Delta Air Lines"
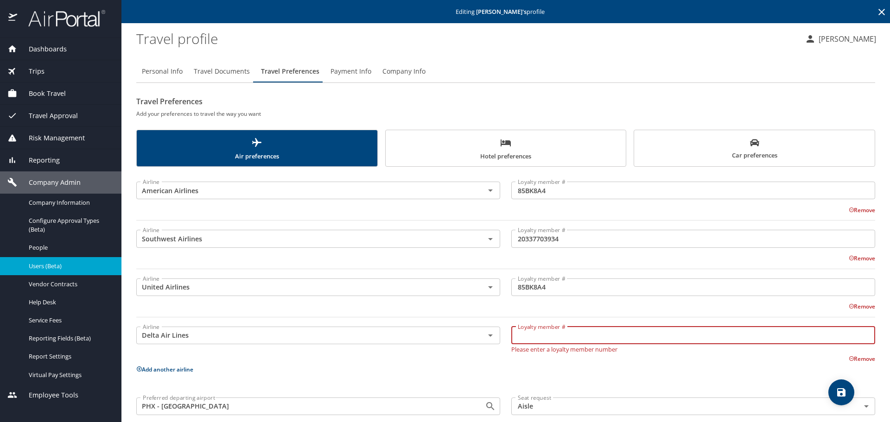
click at [585, 334] on input "Loyalty member #" at bounding box center [693, 336] width 364 height 18
paste input "9860117358"
type input "9860117358"
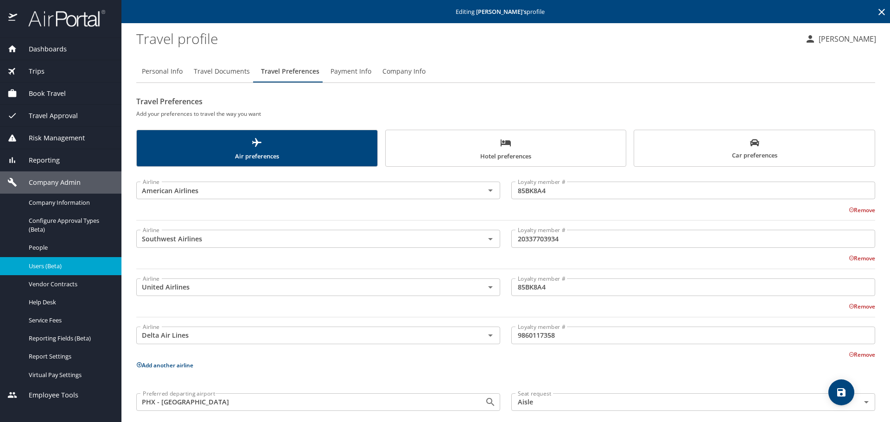
click at [418, 355] on div "Remove" at bounding box center [500, 354] width 750 height 11
click at [144, 367] on button "Add another airline" at bounding box center [164, 366] width 57 height 8
click at [155, 381] on input "text" at bounding box center [304, 384] width 331 height 12
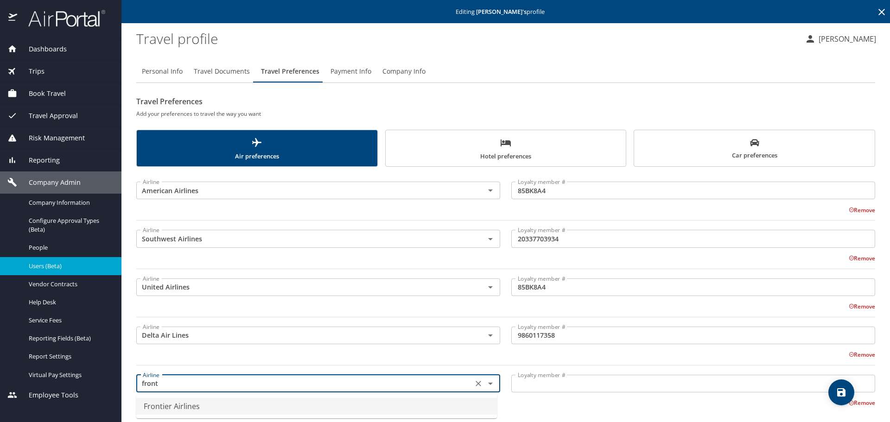
click at [170, 407] on li "Frontier Airlines" at bounding box center [316, 406] width 361 height 17
type input "Frontier Airlines"
click at [586, 383] on input "Loyalty member #" at bounding box center [693, 384] width 364 height 18
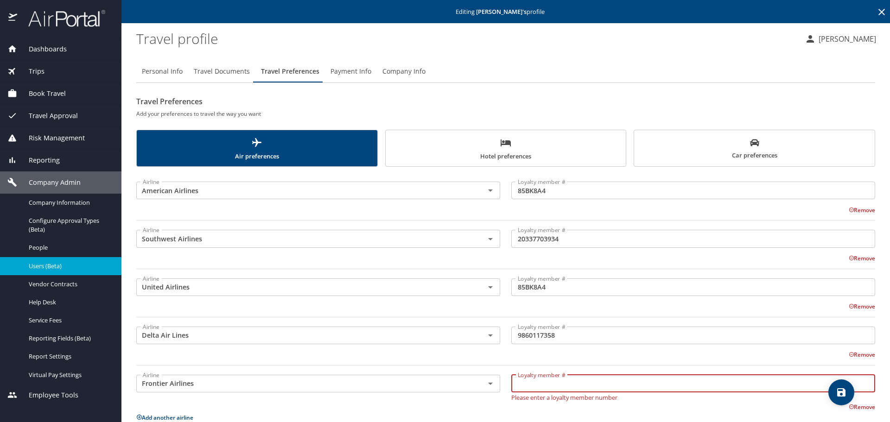
paste input "90103451789"
type input "90103451789"
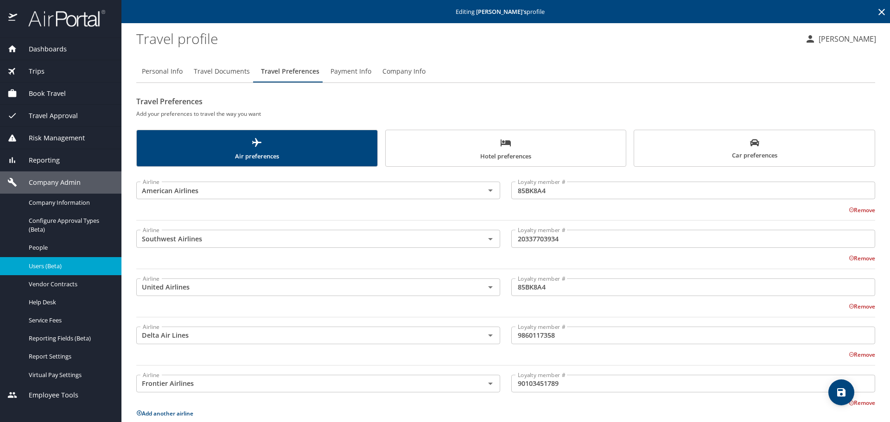
drag, startPoint x: 745, startPoint y: 411, endPoint x: 811, endPoint y: 396, distance: 68.0
click at [745, 411] on p "Add another airline" at bounding box center [505, 414] width 739 height 12
click at [843, 391] on icon "save" at bounding box center [841, 392] width 11 height 11
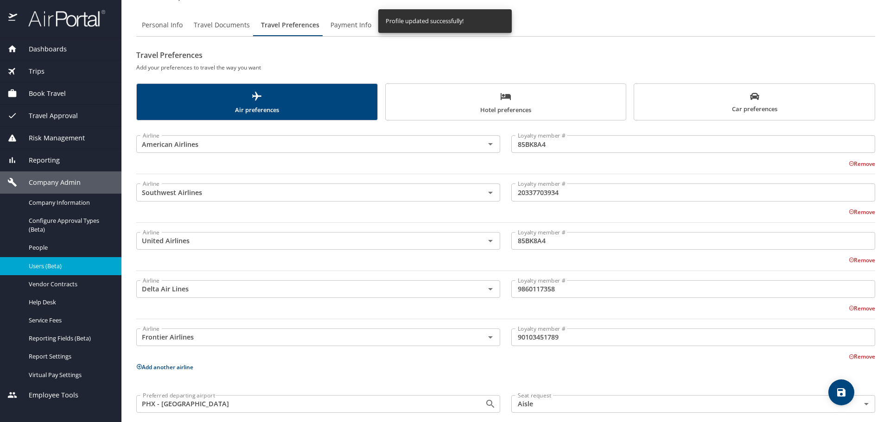
click at [513, 103] on span "Hotel preferences" at bounding box center [505, 103] width 229 height 25
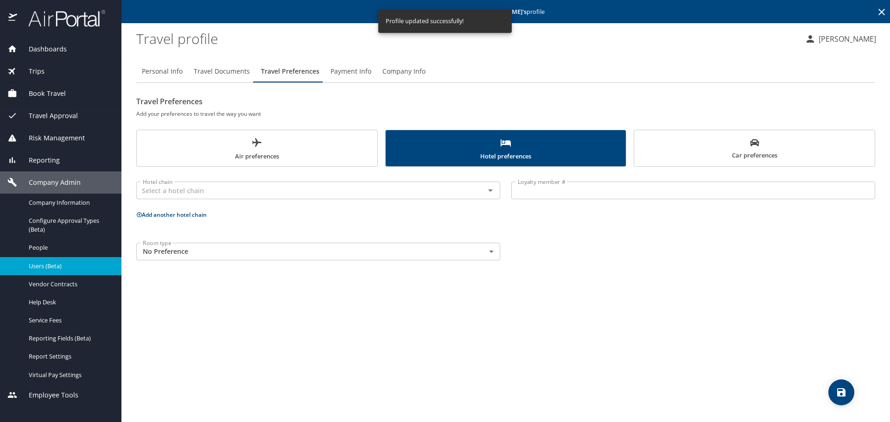
click at [218, 251] on body "Dashboards AirPortal 360™ Manager My Travel Dashboard Trips Airtinerary® Lookup…" at bounding box center [445, 211] width 890 height 422
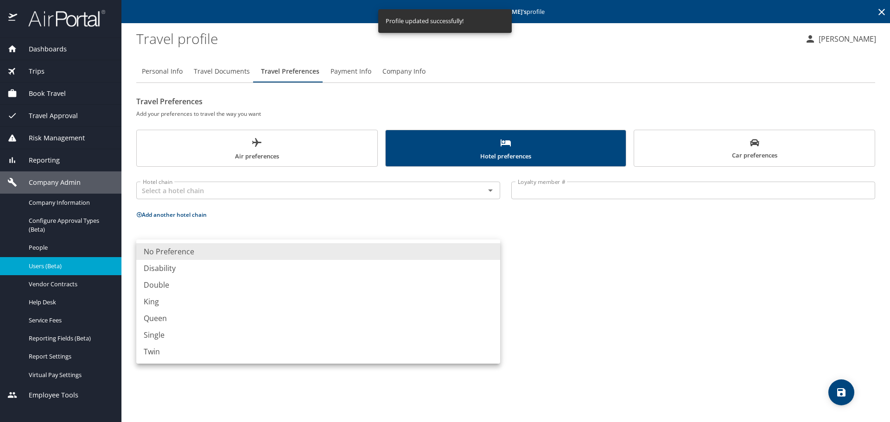
click at [182, 287] on li "Double" at bounding box center [318, 285] width 364 height 17
type input "Double"
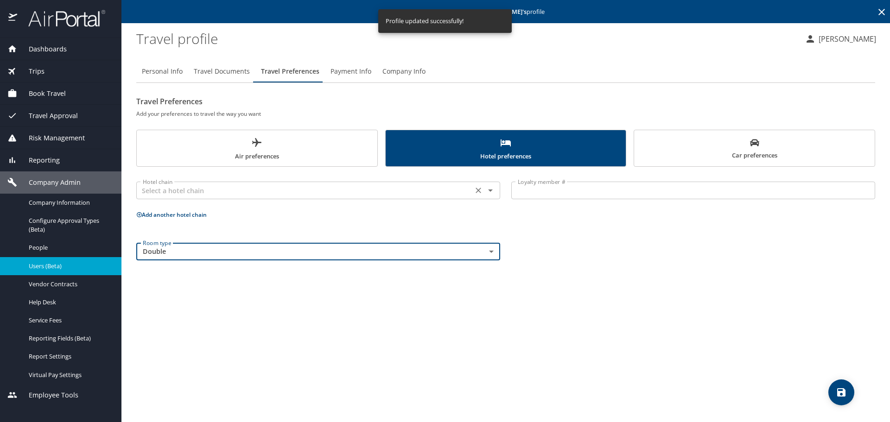
click at [159, 191] on input "text" at bounding box center [304, 191] width 331 height 12
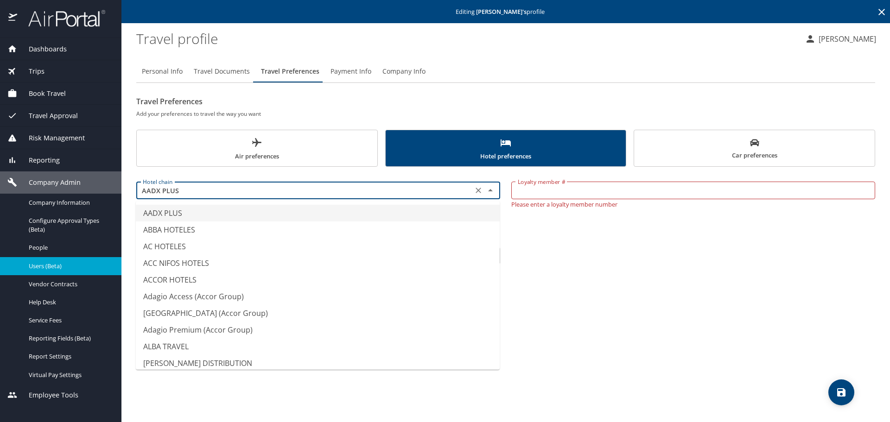
click at [217, 190] on input "AADX PLUS" at bounding box center [304, 191] width 331 height 12
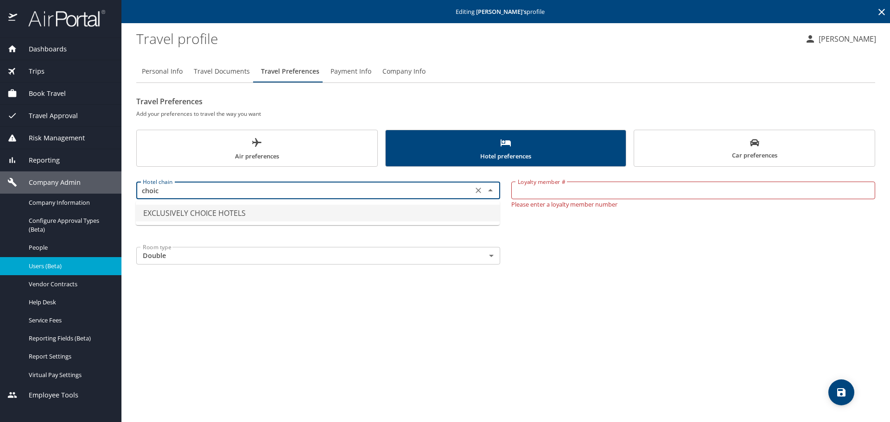
drag, startPoint x: 228, startPoint y: 199, endPoint x: 138, endPoint y: 195, distance: 90.0
click at [138, 195] on div "choic Hotel chain" at bounding box center [318, 191] width 364 height 18
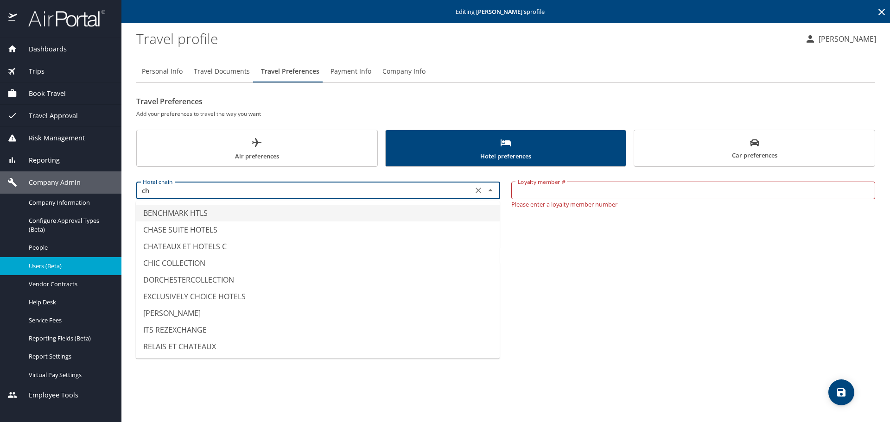
type input "c"
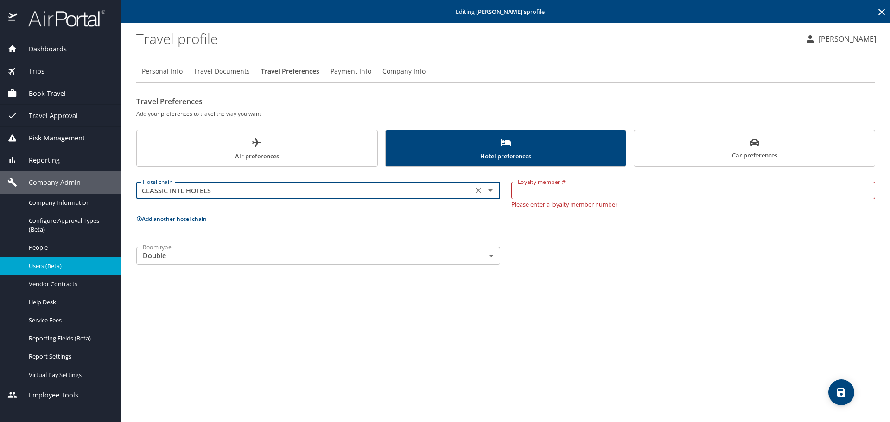
click at [225, 189] on input "CLASSIC INTL HOTELS" at bounding box center [304, 191] width 331 height 12
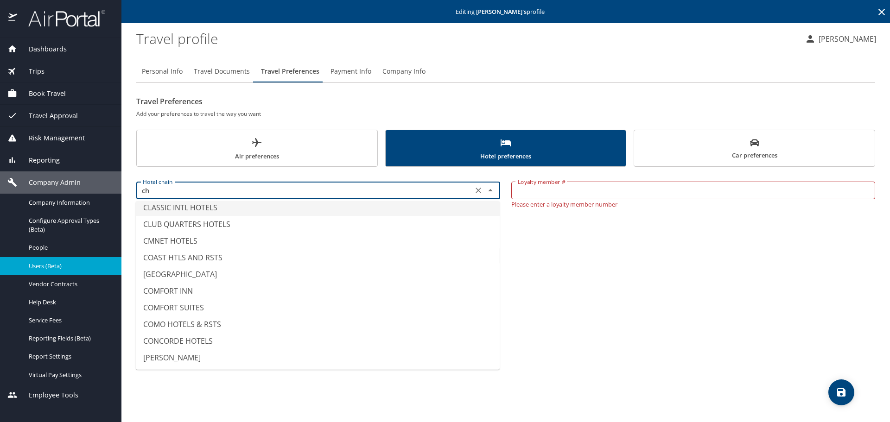
scroll to position [0, 0]
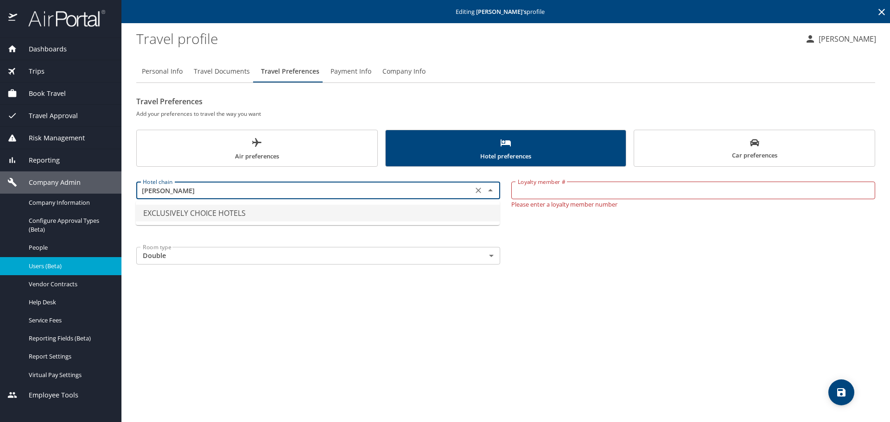
click at [217, 217] on li "EXCLUSIVELY CHOICE HOTELS" at bounding box center [318, 213] width 364 height 17
type input "EXCLUSIVELY CHOICE HOTELS"
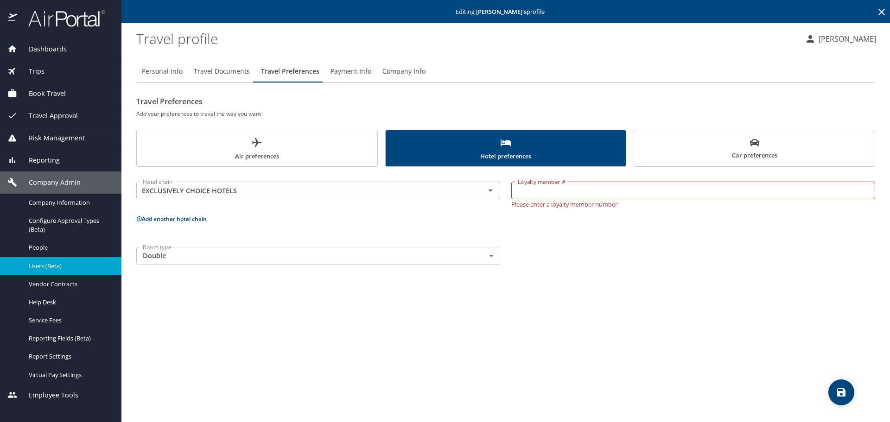
click at [564, 180] on div "Loyalty member # Loyalty member # Please enter a loyalty member number" at bounding box center [693, 192] width 375 height 41
click at [557, 188] on input "Loyalty member #" at bounding box center [693, 191] width 364 height 18
paste input "SXG84075"
type input "SXG84075"
click at [196, 220] on p "Add another hotel chain" at bounding box center [505, 219] width 739 height 12
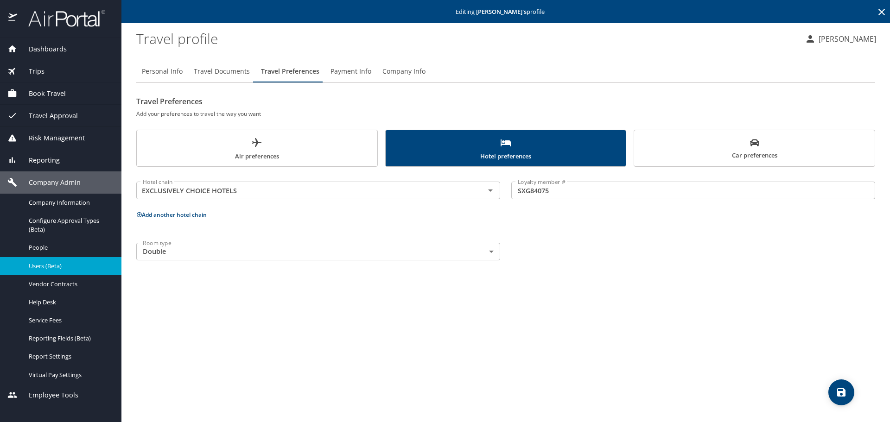
click at [196, 216] on button "Add another hotel chain" at bounding box center [171, 215] width 70 height 8
click at [245, 248] on input "text" at bounding box center [304, 250] width 331 height 12
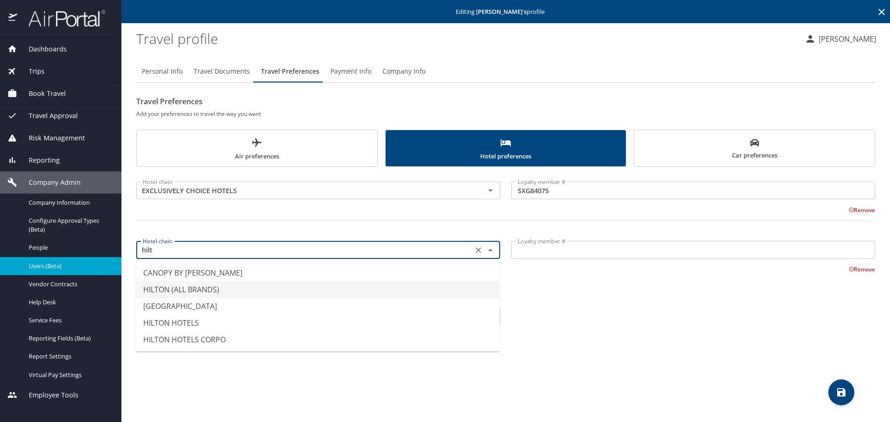
click at [212, 287] on li "HILTON (ALL BRANDS)" at bounding box center [318, 289] width 364 height 17
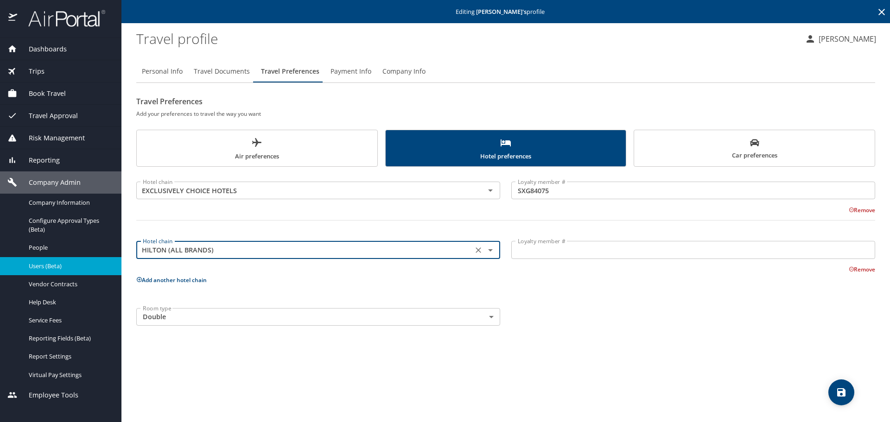
type input "HILTON (ALL BRANDS)"
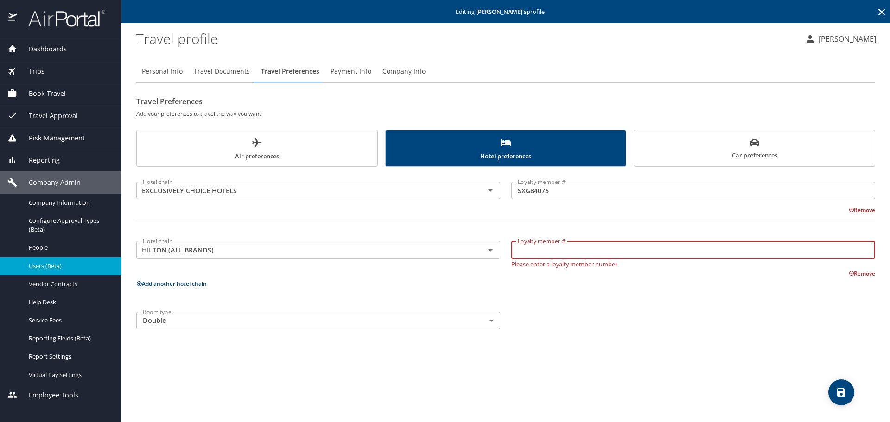
click at [587, 251] on input "Loyalty member #" at bounding box center [693, 250] width 364 height 18
paste input "2354339356"
type input "2354339356"
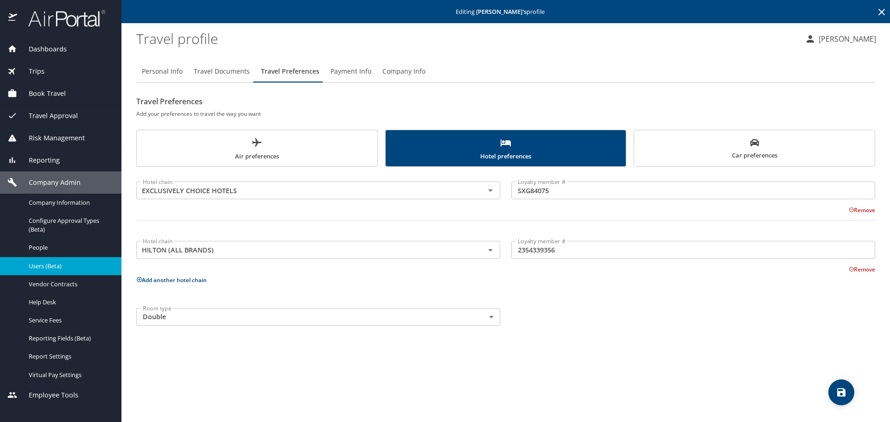
click at [199, 273] on div "Remove" at bounding box center [500, 268] width 750 height 11
click at [192, 280] on button "Add another hotel chain" at bounding box center [171, 280] width 70 height 8
drag, startPoint x: 264, startPoint y: 322, endPoint x: 262, endPoint y: 317, distance: 5.4
click at [264, 322] on p at bounding box center [318, 321] width 364 height 2
click at [261, 315] on div "Hotel chain" at bounding box center [318, 310] width 364 height 18
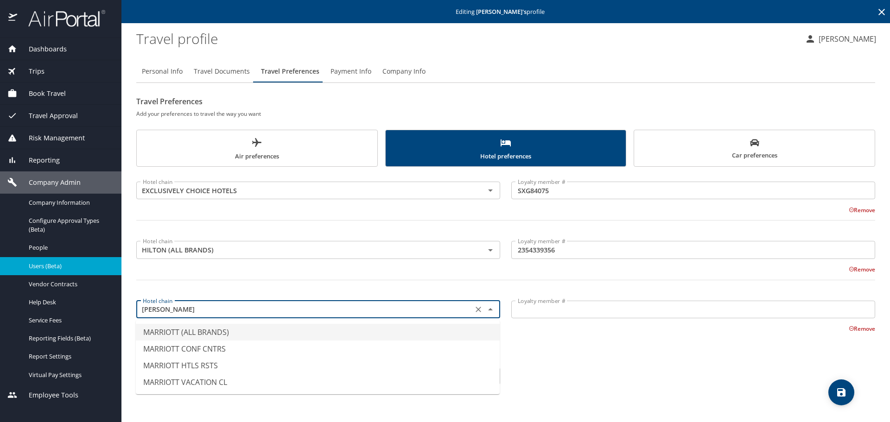
click at [210, 328] on li "MARRIOTT (ALL BRANDS)" at bounding box center [318, 332] width 364 height 17
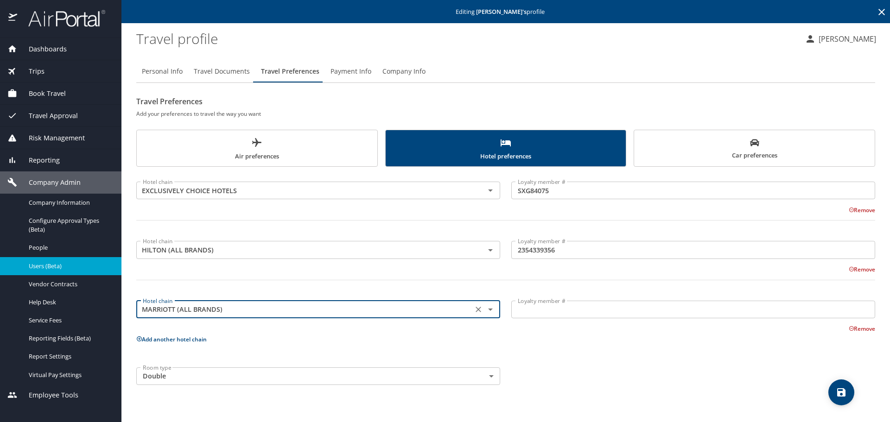
type input "MARRIOTT (ALL BRANDS)"
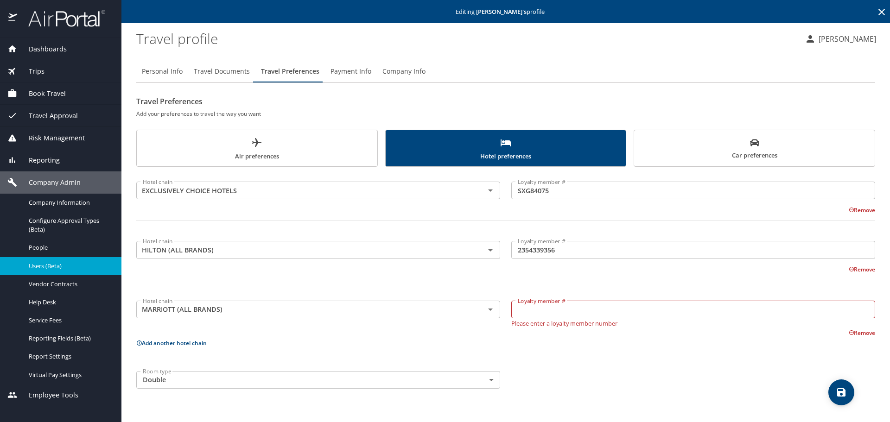
click at [552, 320] on p "Please enter a loyalty member number" at bounding box center [693, 322] width 364 height 8
click at [553, 305] on input "Loyalty member #" at bounding box center [693, 310] width 364 height 18
paste input "205642616"
type input "205642616"
click at [586, 365] on div "Hotel chain EXCLUSIVELY CHOICE HOTELS Hotel chain Loyalty member # SXG84075 Loy…" at bounding box center [505, 281] width 739 height 218
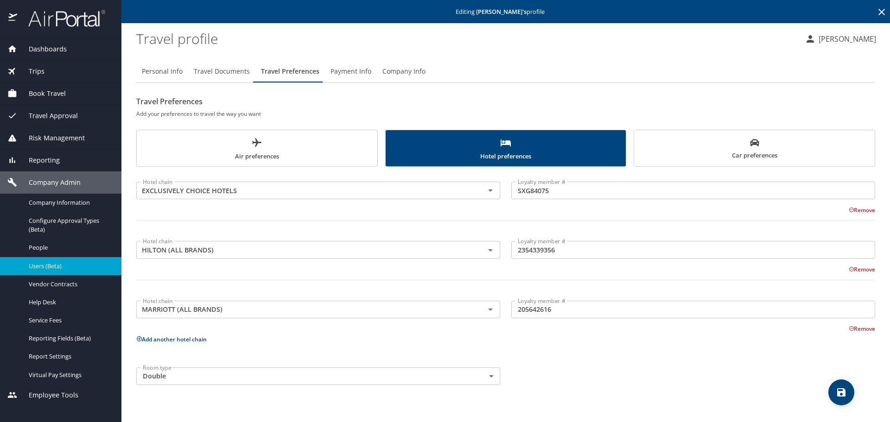
click at [698, 144] on span "Car preferences" at bounding box center [754, 149] width 229 height 23
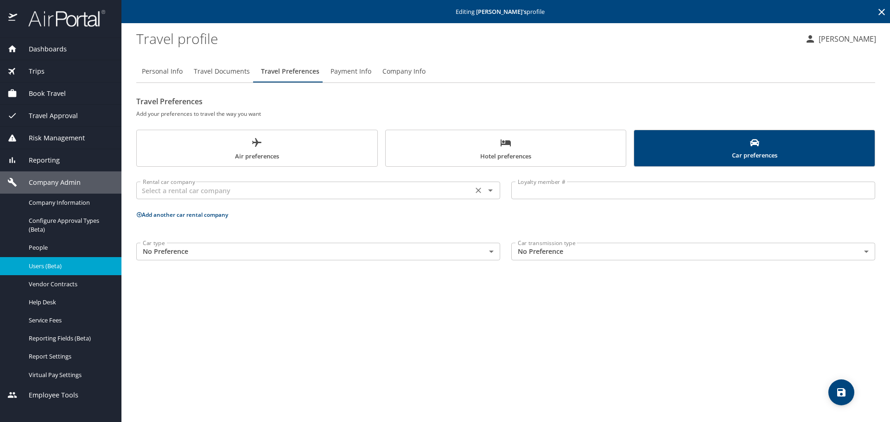
click at [294, 194] on input "text" at bounding box center [304, 191] width 331 height 12
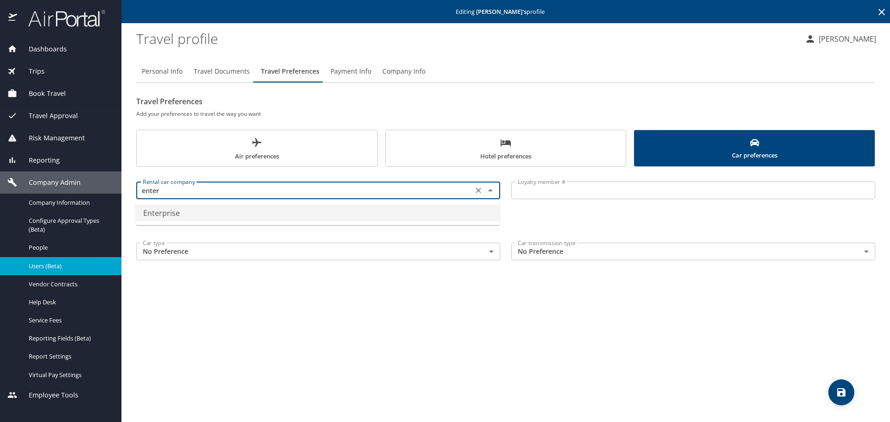
drag, startPoint x: 274, startPoint y: 221, endPoint x: 357, endPoint y: 207, distance: 84.1
click at [274, 221] on li "Enterprise" at bounding box center [318, 213] width 364 height 17
type input "Enterprise"
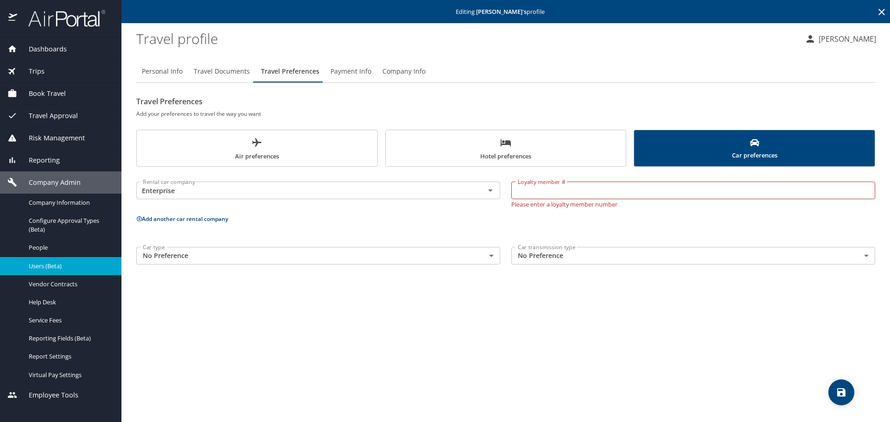
click at [546, 178] on div "Loyalty member # Loyalty member # Please enter a loyalty member number" at bounding box center [693, 192] width 375 height 41
click at [539, 188] on input "Loyalty member #" at bounding box center [693, 191] width 364 height 18
paste input "ZPPS4GT"
type input "ZPPS4GT"
click at [168, 211] on div "Rental car company Enterprise Rental car company Loyalty member # ZPPS4GT Loyal…" at bounding box center [505, 221] width 739 height 98
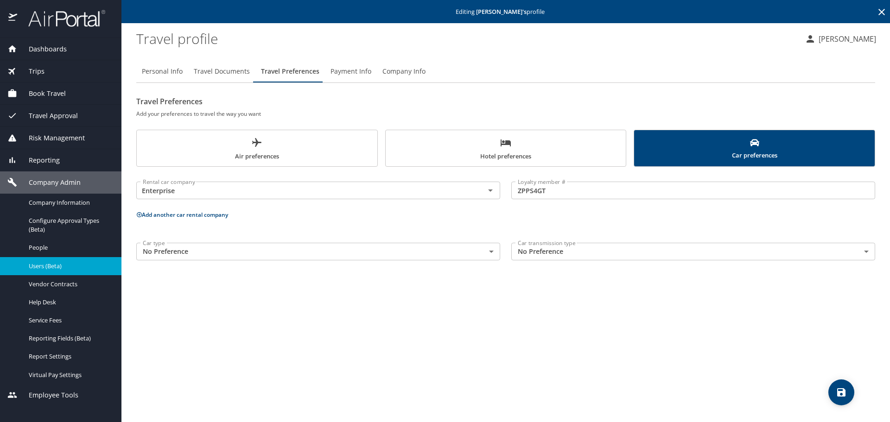
click at [164, 217] on button "Add another car rental company" at bounding box center [182, 215] width 92 height 8
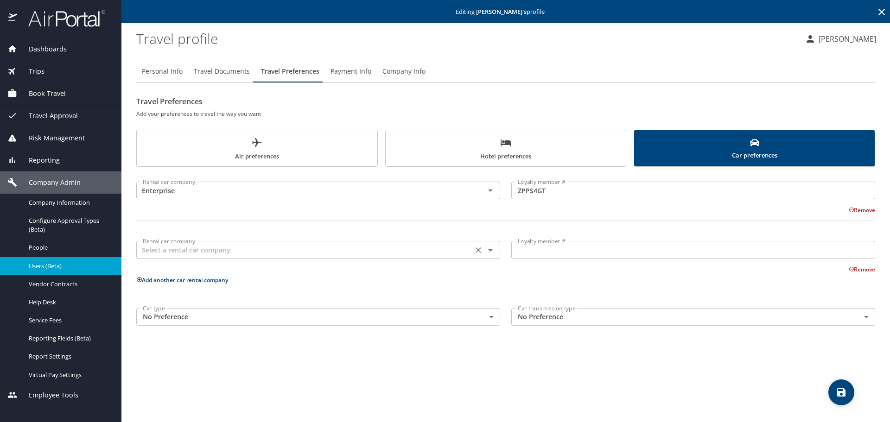
click at [163, 245] on input "text" at bounding box center [304, 250] width 331 height 12
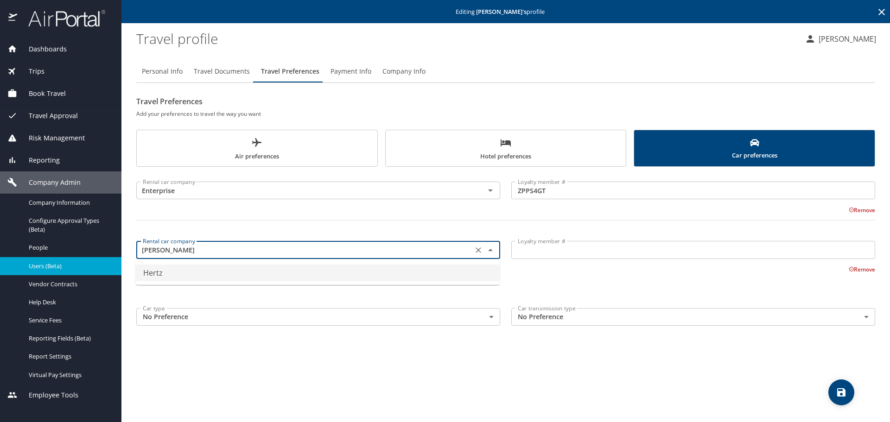
click at [185, 274] on li "Hertz" at bounding box center [318, 273] width 364 height 17
type input "Hertz"
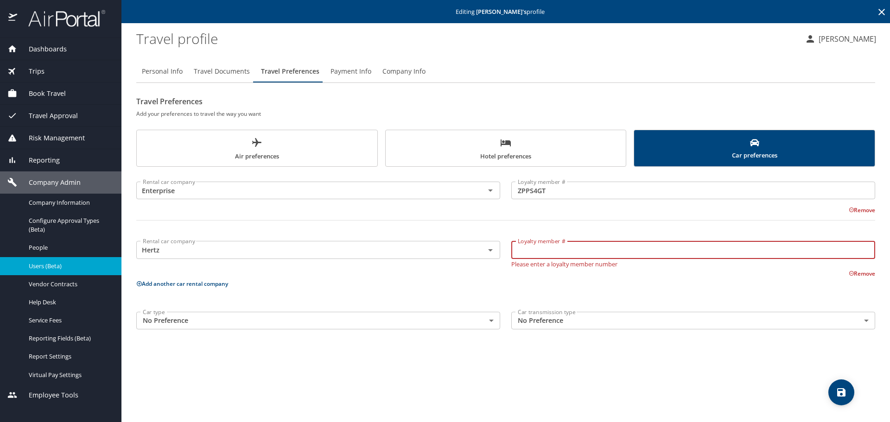
click at [614, 255] on input "Loyalty member #" at bounding box center [693, 250] width 364 height 18
paste input "19081883"
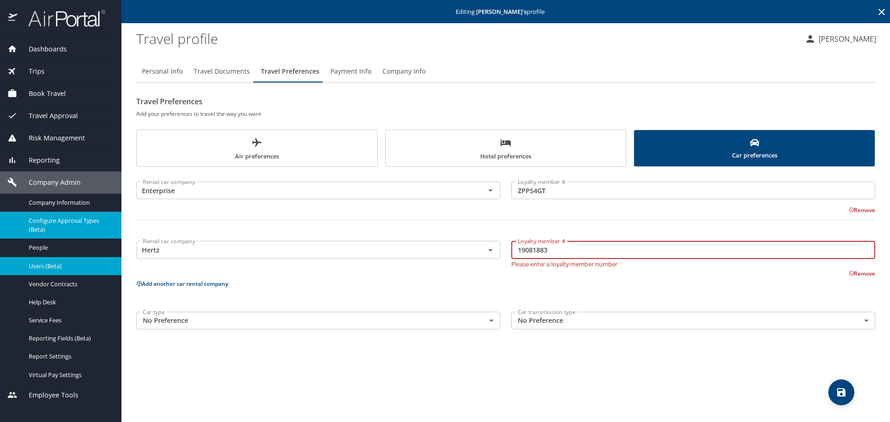
type input "19081883"
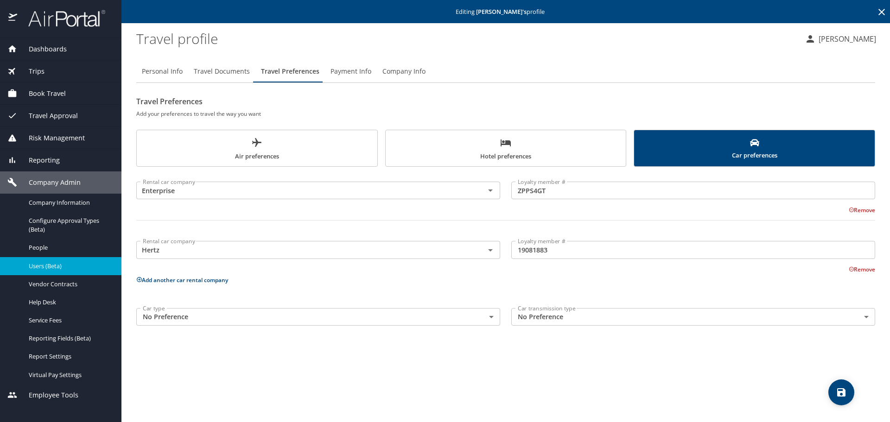
click at [147, 275] on p "Add another car rental company" at bounding box center [505, 280] width 739 height 12
click at [143, 280] on button "Add another car rental company" at bounding box center [182, 280] width 92 height 8
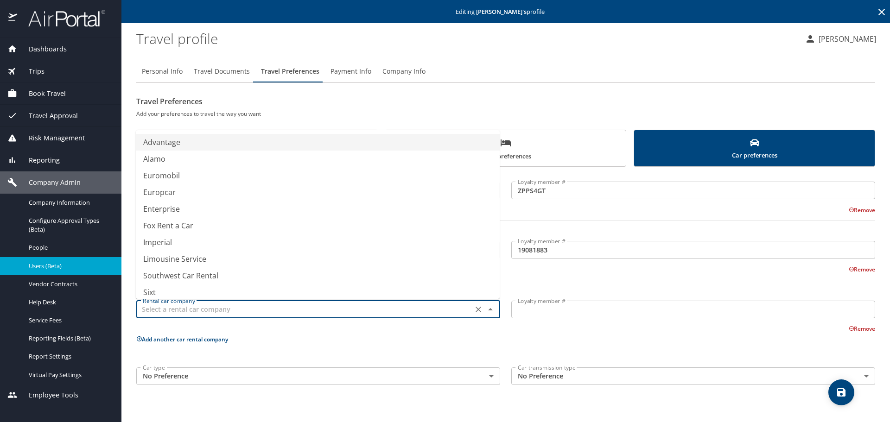
click at [166, 310] on input "text" at bounding box center [304, 310] width 331 height 12
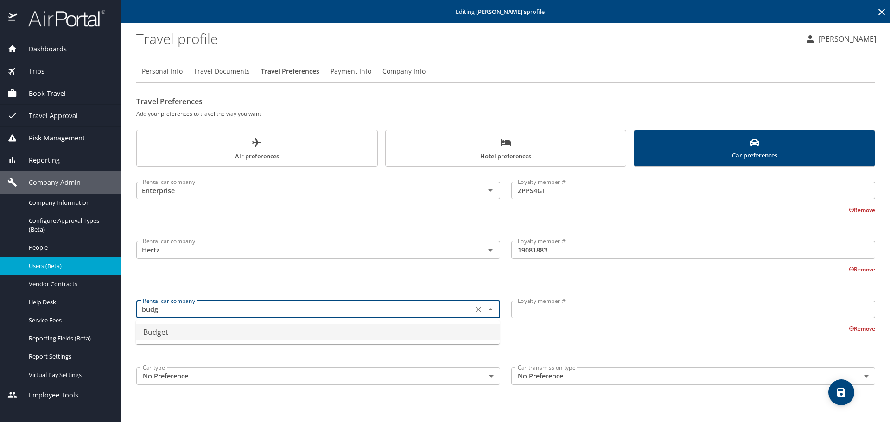
drag, startPoint x: 200, startPoint y: 327, endPoint x: 379, endPoint y: 319, distance: 179.6
click at [199, 326] on li "Budget" at bounding box center [318, 332] width 364 height 17
type input "Budget"
click at [535, 317] on input "Loyalty member #" at bounding box center [693, 310] width 364 height 18
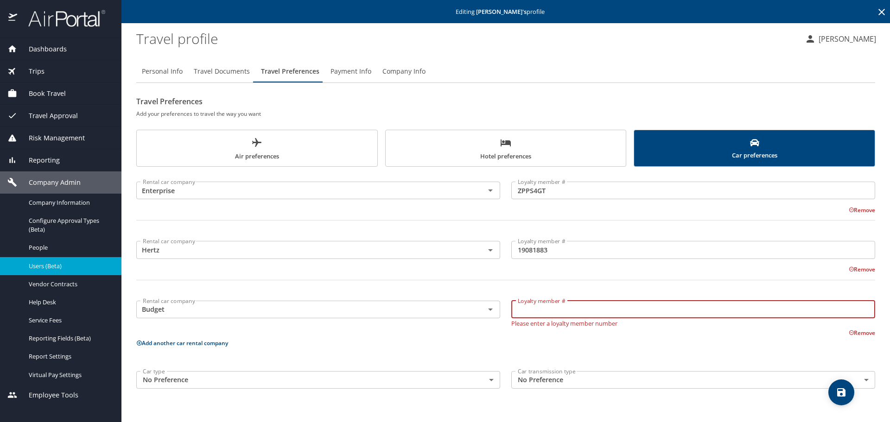
paste input "TX562J"
type input "TX562J"
drag, startPoint x: 590, startPoint y: 329, endPoint x: 736, endPoint y: 350, distance: 147.5
click at [591, 329] on div "Remove" at bounding box center [500, 331] width 750 height 11
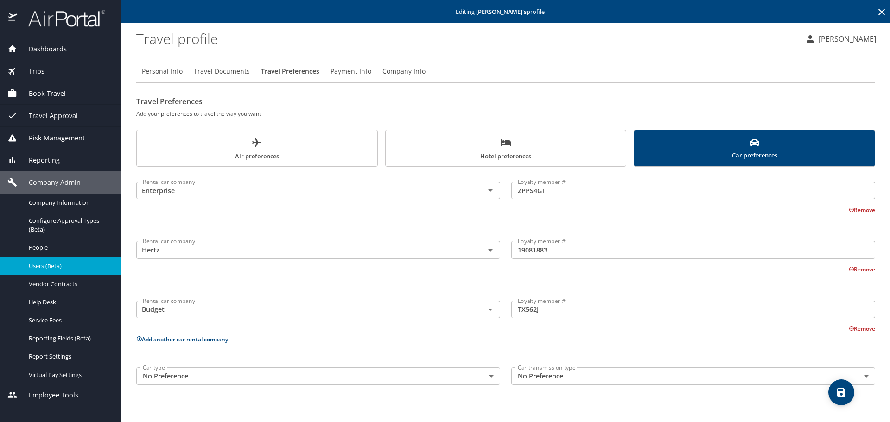
click at [842, 394] on icon "save" at bounding box center [841, 392] width 11 height 11
click at [350, 76] on span "Payment Info" at bounding box center [351, 72] width 41 height 12
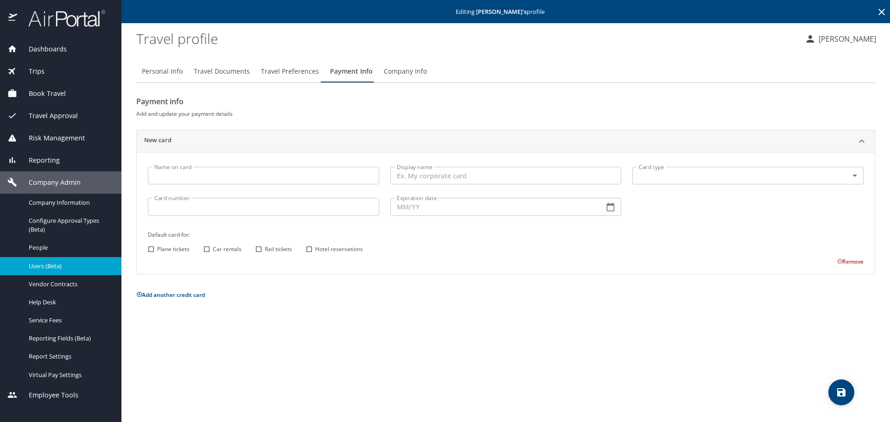
click at [402, 75] on span "Company Info" at bounding box center [405, 72] width 43 height 12
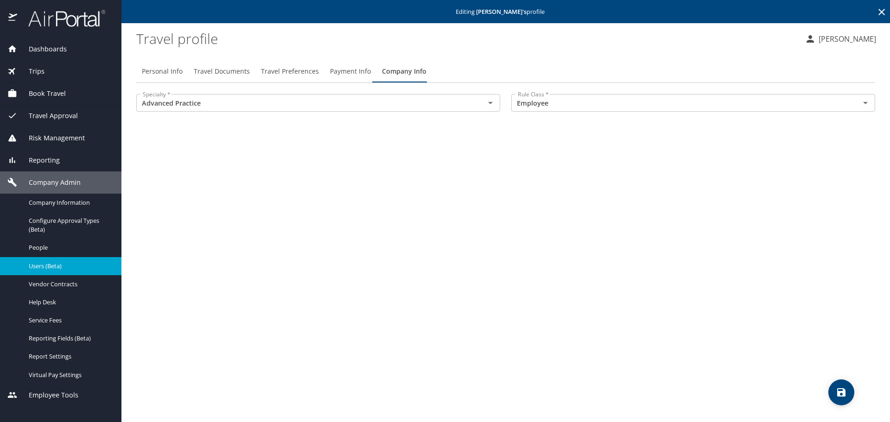
click at [840, 397] on icon "save" at bounding box center [841, 392] width 11 height 11
